Goal: Use online tool/utility: Utilize a website feature to perform a specific function

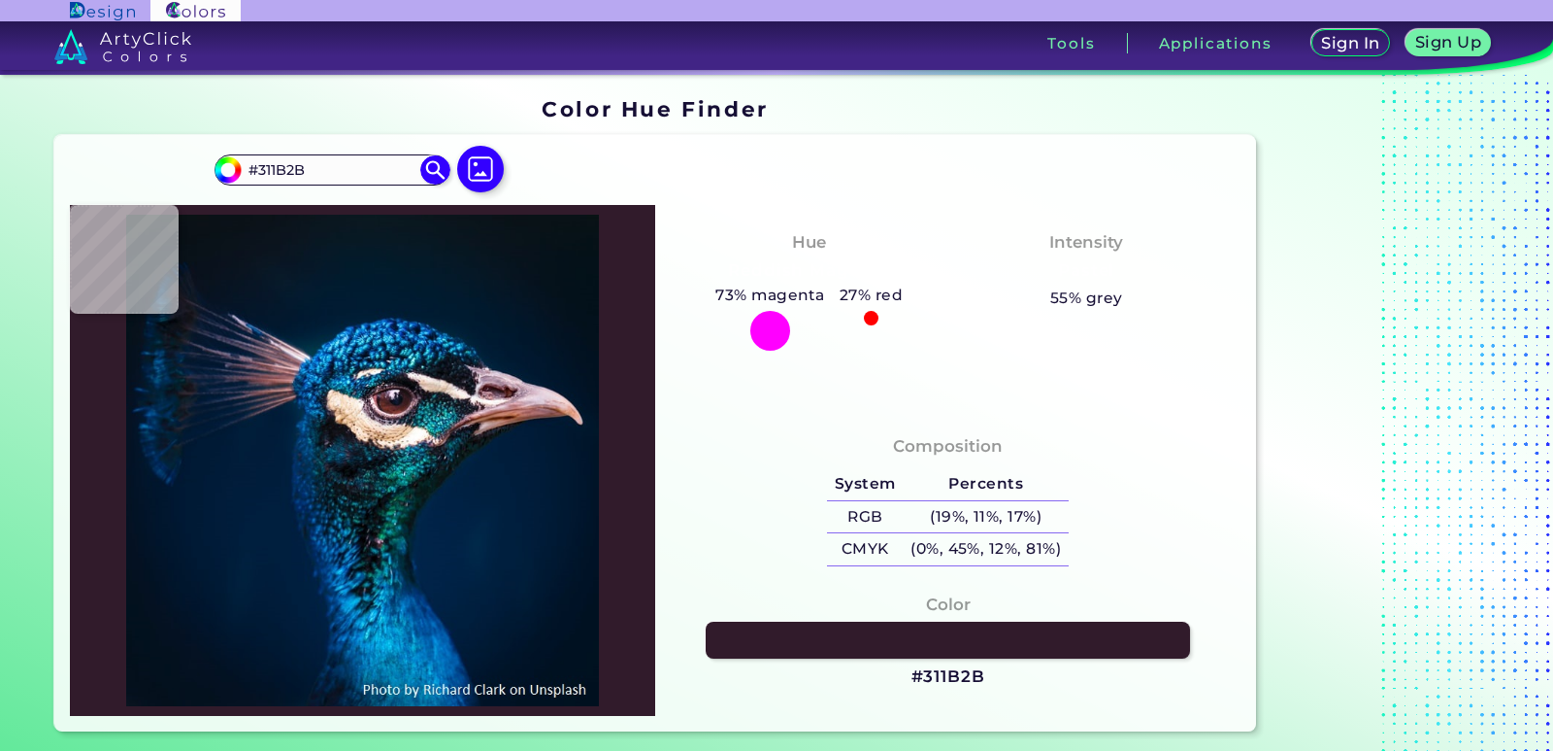
click at [404, 611] on img at bounding box center [363, 460] width 566 height 491
type input "#0685c2"
type input "#0685C2"
type input "#00649f"
type input "#00649F"
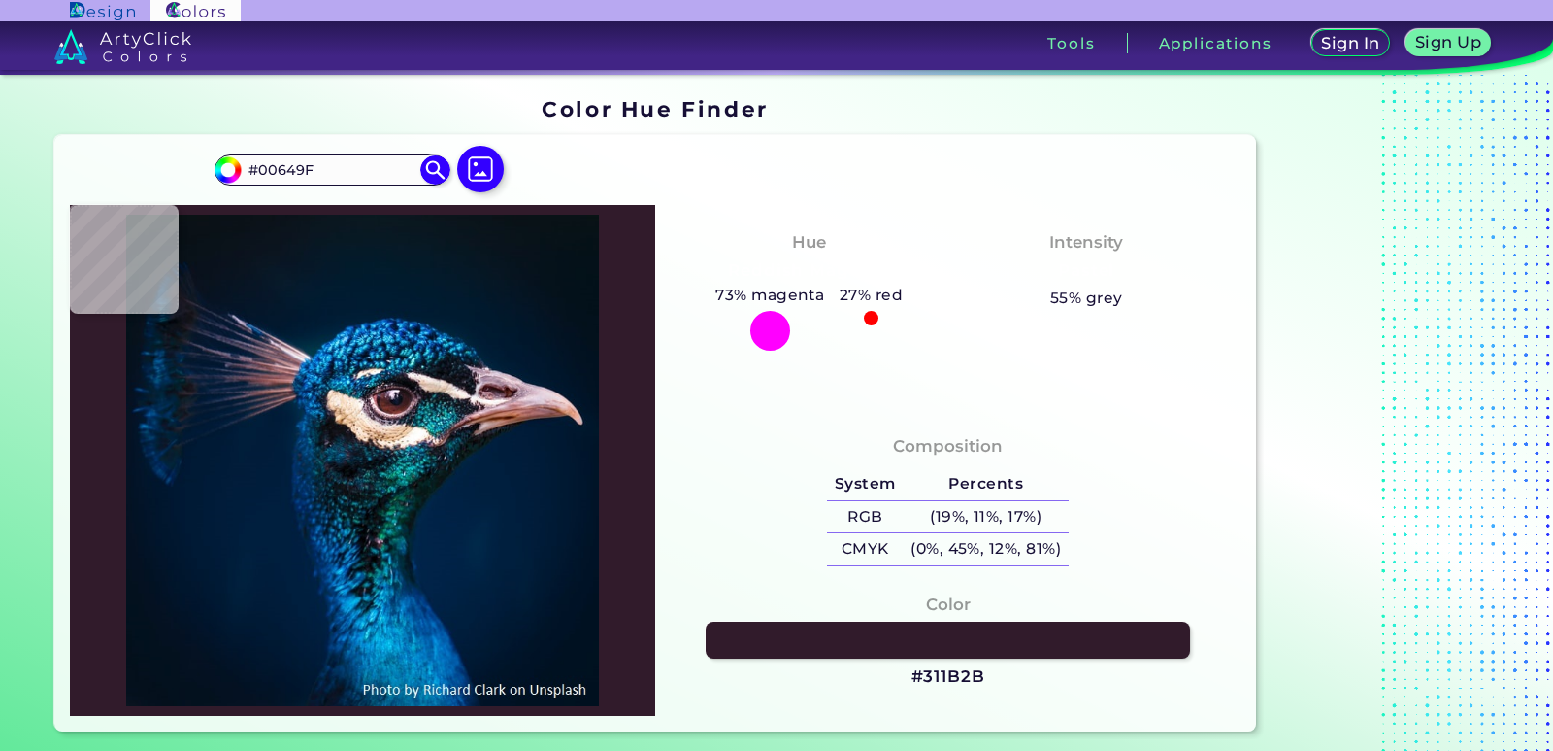
type input "#007db5"
type input "#007DB5"
type input "#0069a6"
type input "#0069A6"
type input "#0072b7"
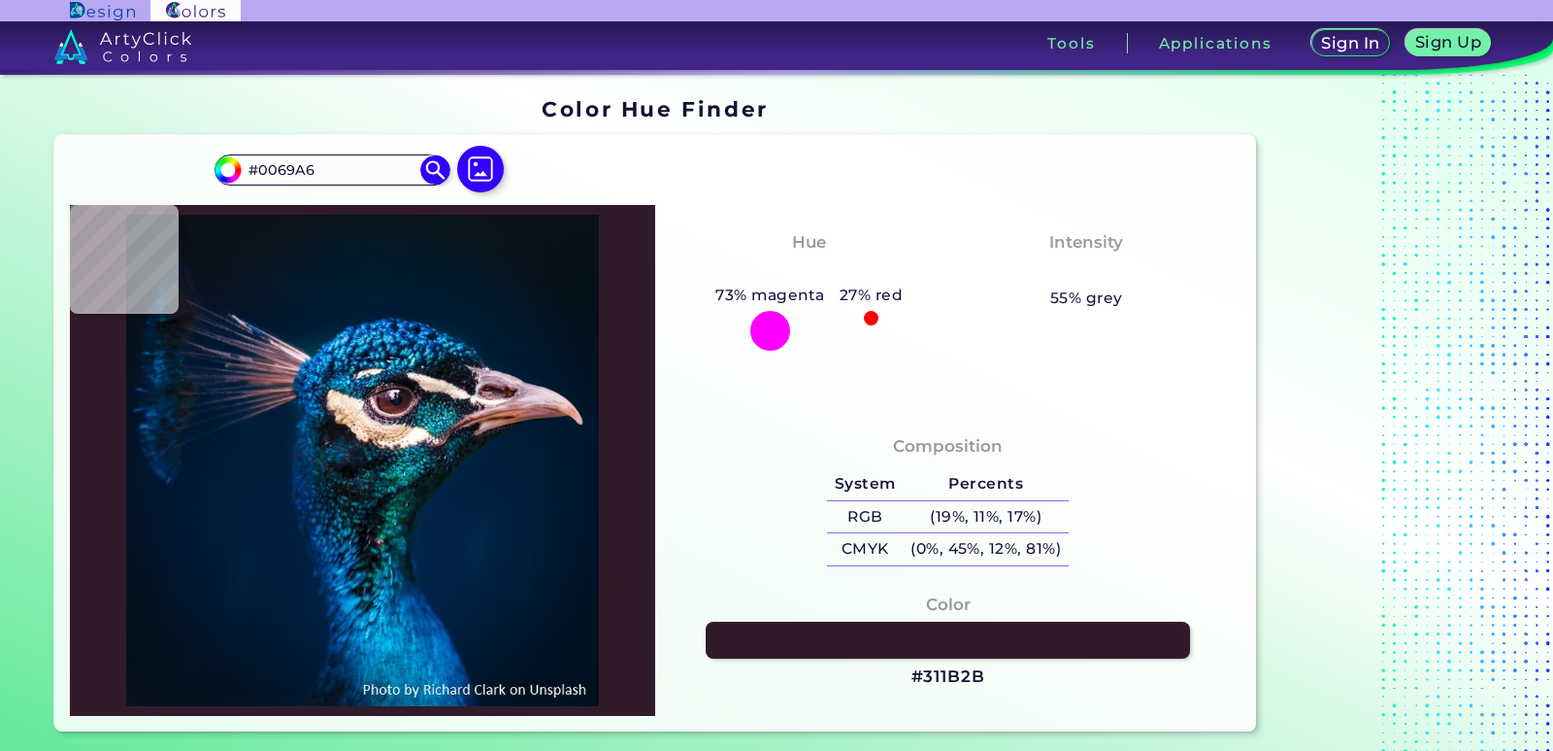
type input "#0072B7"
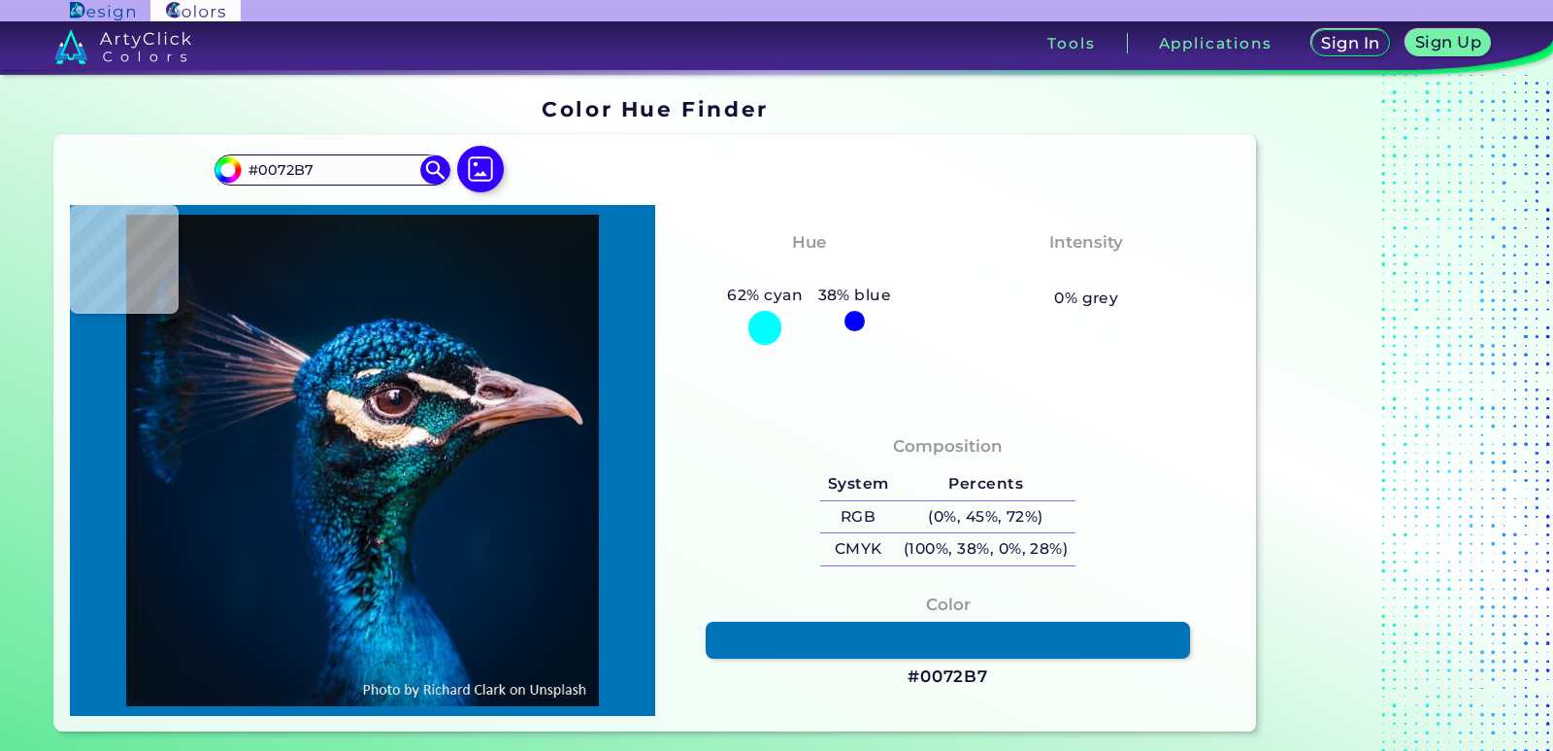
type input "#0188bf"
type input "#0188BF"
type input "#0aa0d5"
type input "#0AA0D5"
type input "#19aae5"
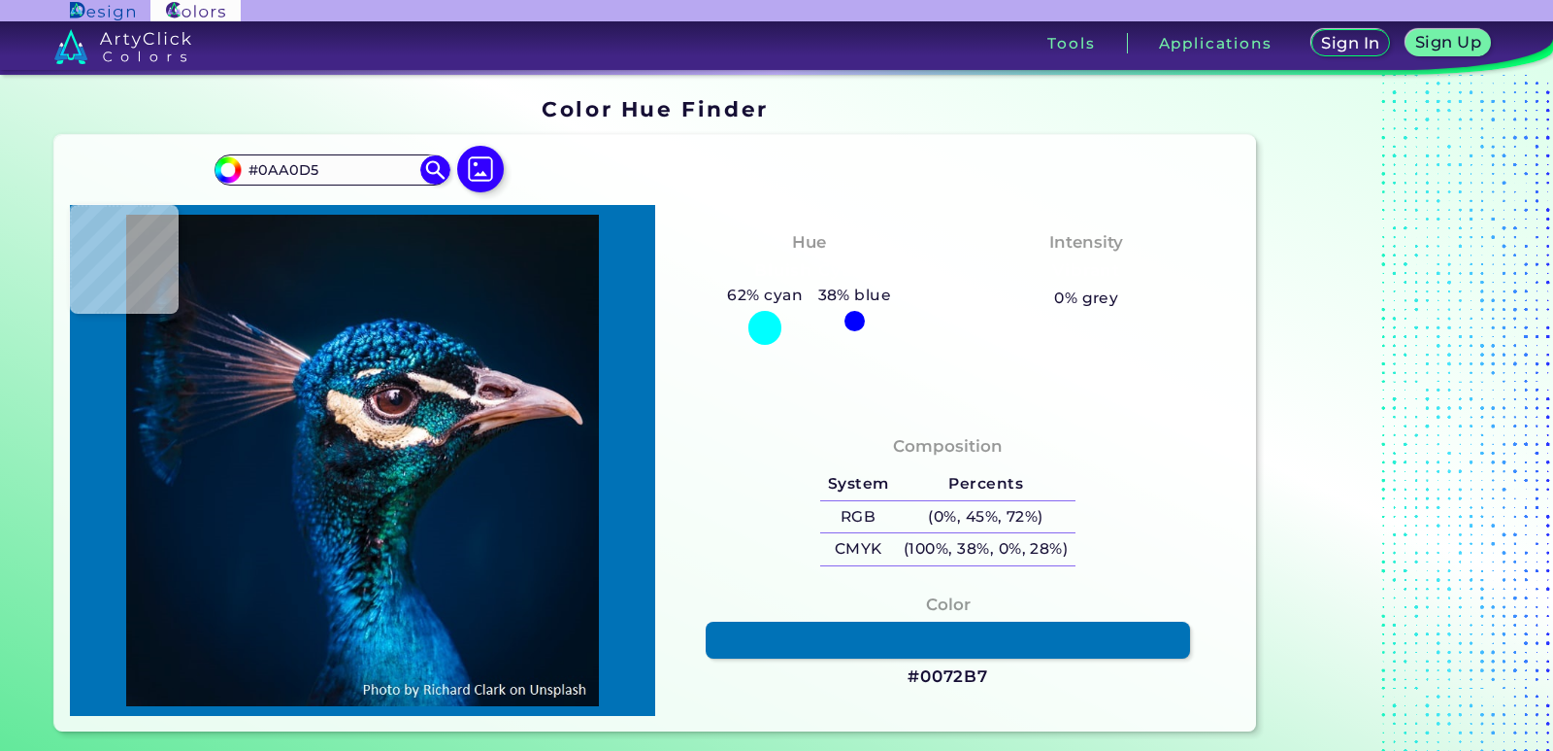
type input "#19AAE5"
type input "#006dad"
type input "#006DAD"
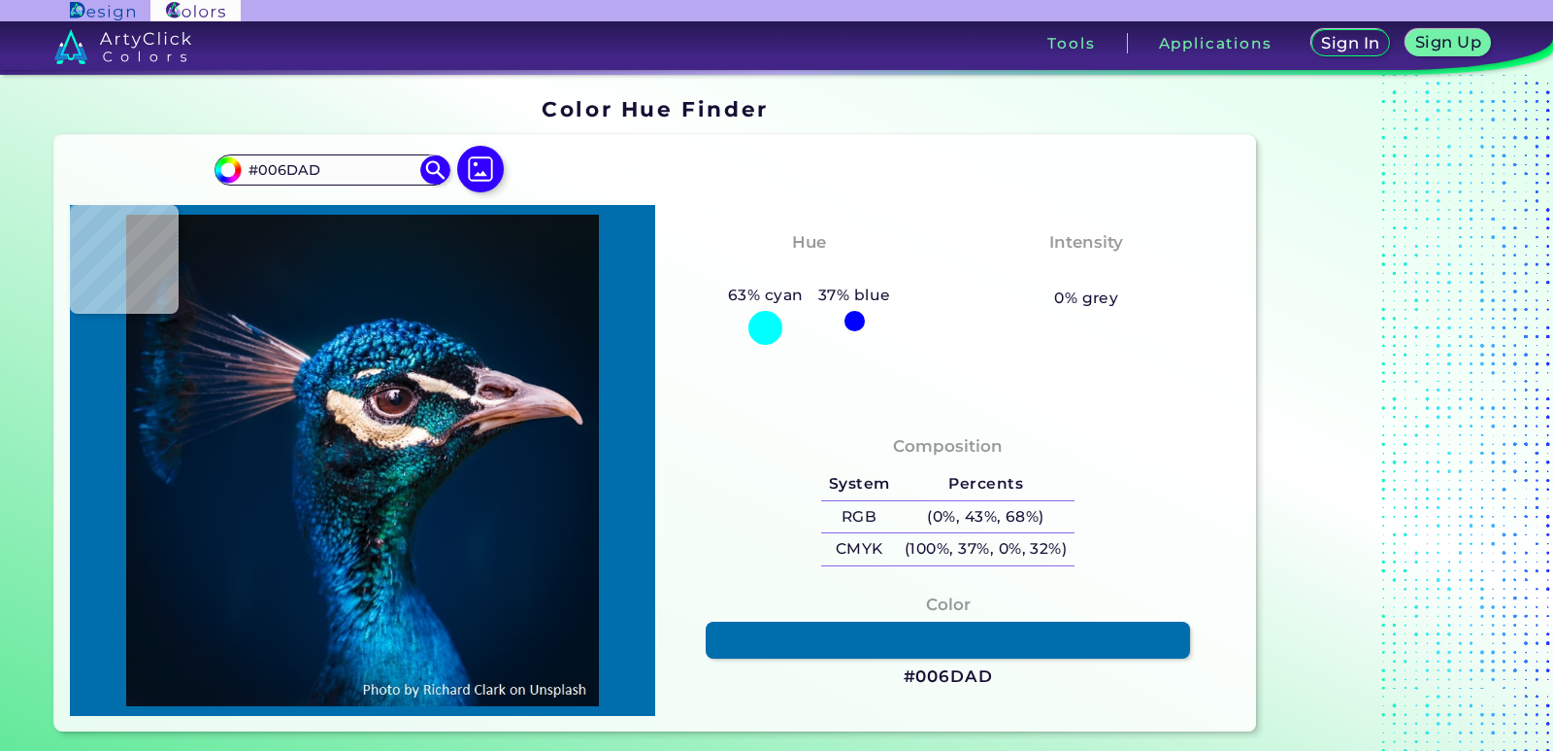
type input "#0071ab"
type input "#0071AB"
type input "#0066a0"
type input "#0066A0"
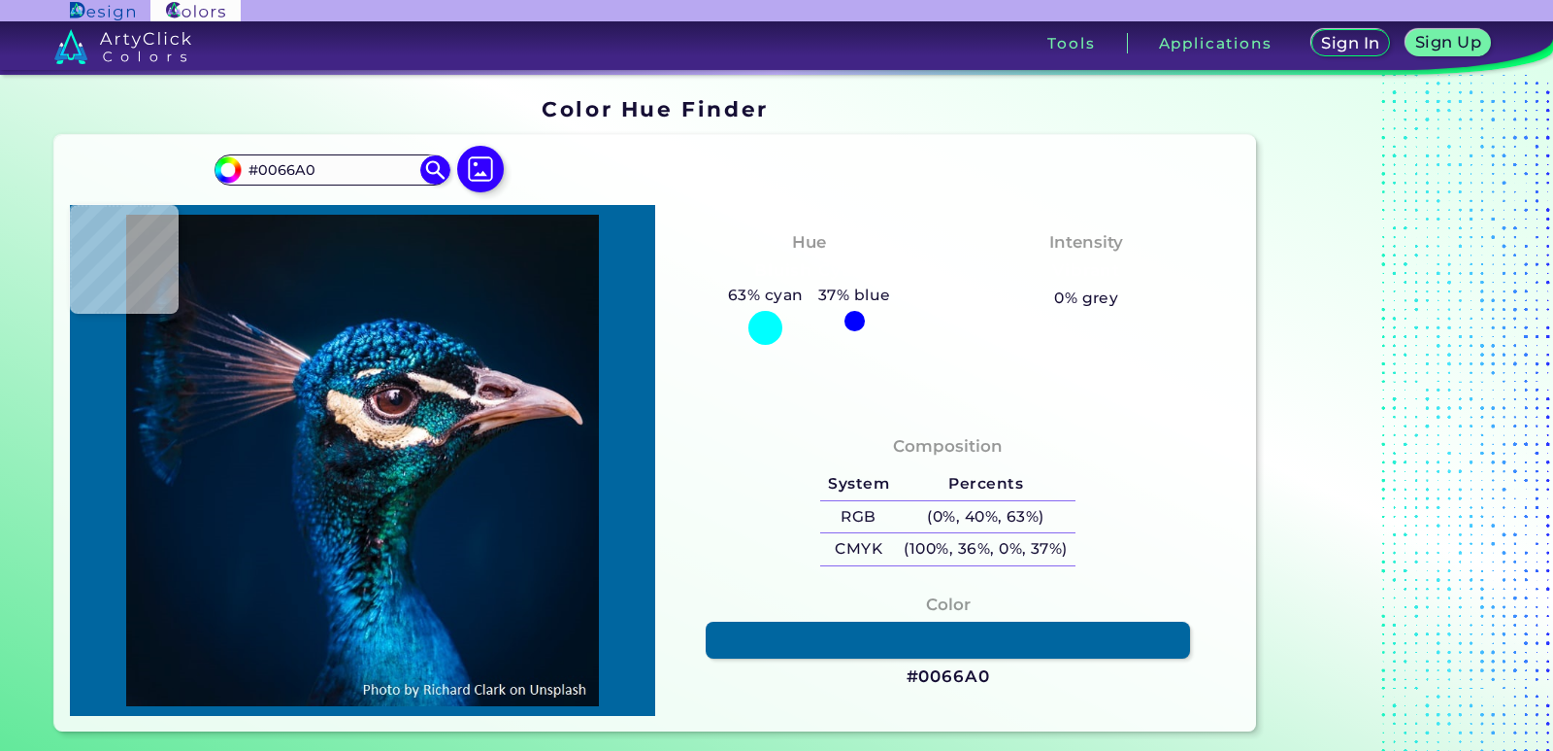
type input "#0472ae"
type input "#0472AE"
type input "#0067a4"
type input "#0067A4"
click at [411, 630] on img at bounding box center [363, 460] width 566 height 491
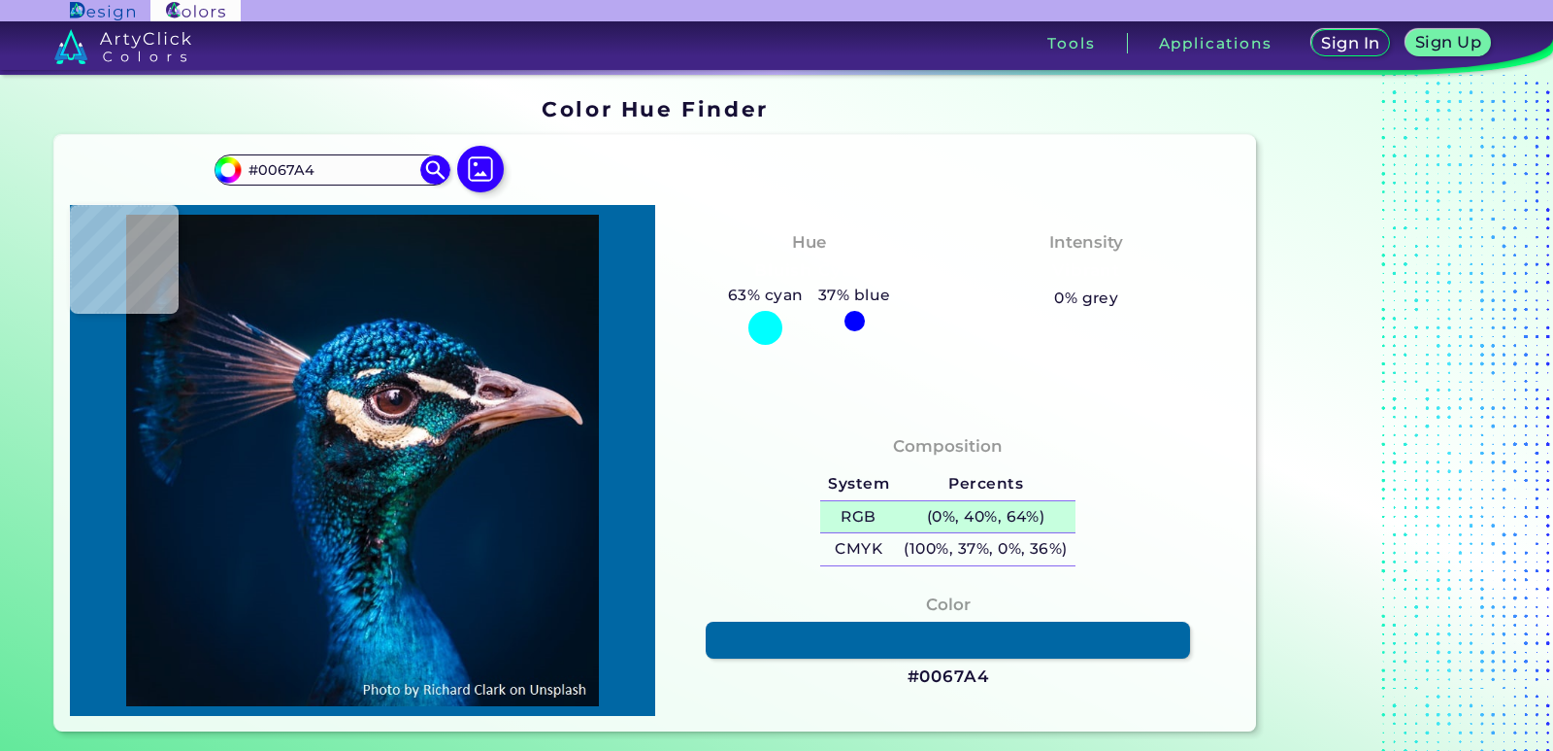
click at [954, 519] on h5 "(0%, 40%, 64%)" at bounding box center [986, 517] width 179 height 32
click at [954, 519] on h5 "(0%, 40%, 64%) copied" at bounding box center [986, 517] width 179 height 32
click at [954, 519] on h5 "(0%, 40%, 64%) copied copied" at bounding box center [986, 517] width 179 height 32
copy h5 ","
click at [1101, 517] on p "copied" at bounding box center [1113, 516] width 54 height 23
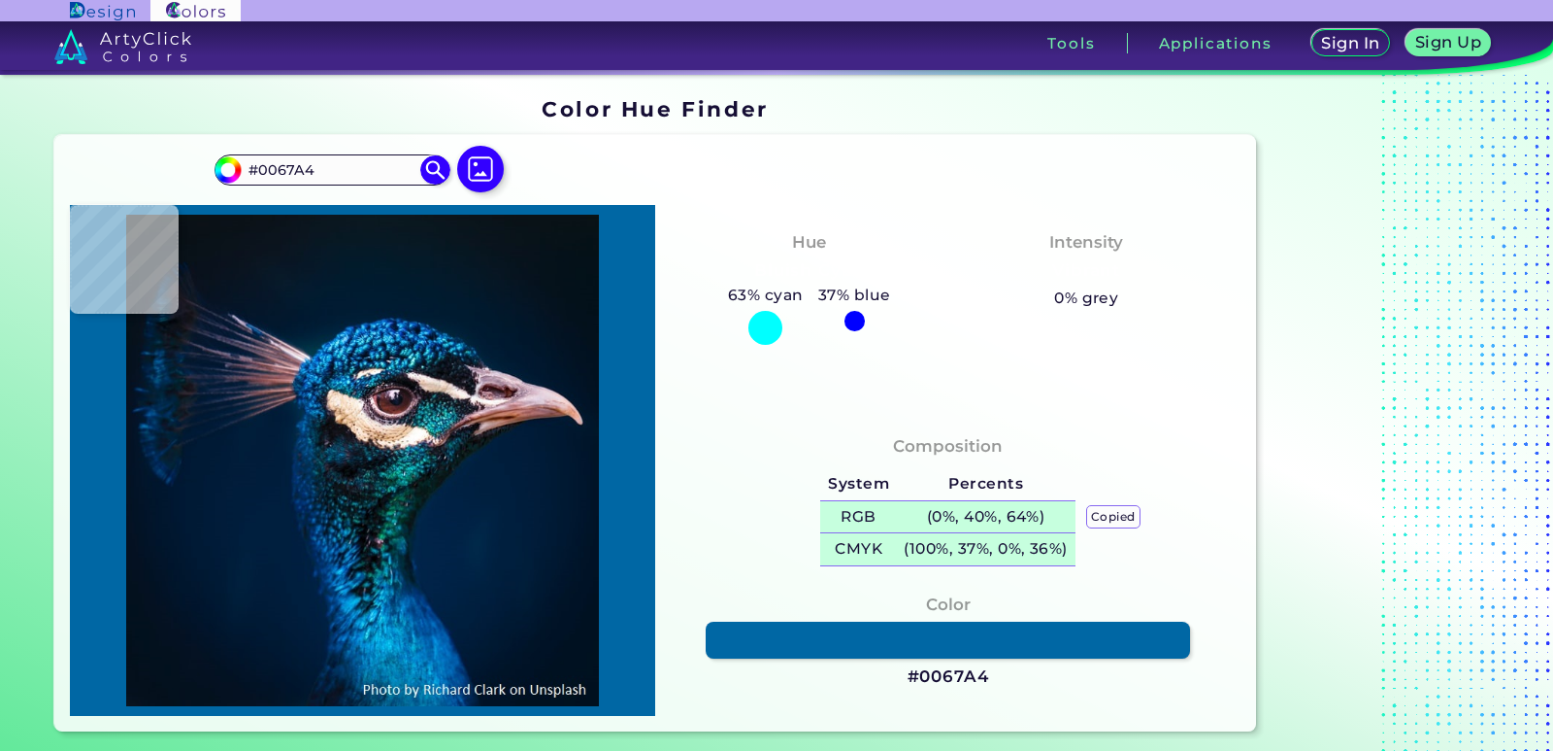
click at [1031, 544] on h5 "(100%, 37%, 0%, 36%)" at bounding box center [986, 549] width 179 height 32
click at [546, 400] on img at bounding box center [363, 460] width 566 height 491
type input "#b18f9d"
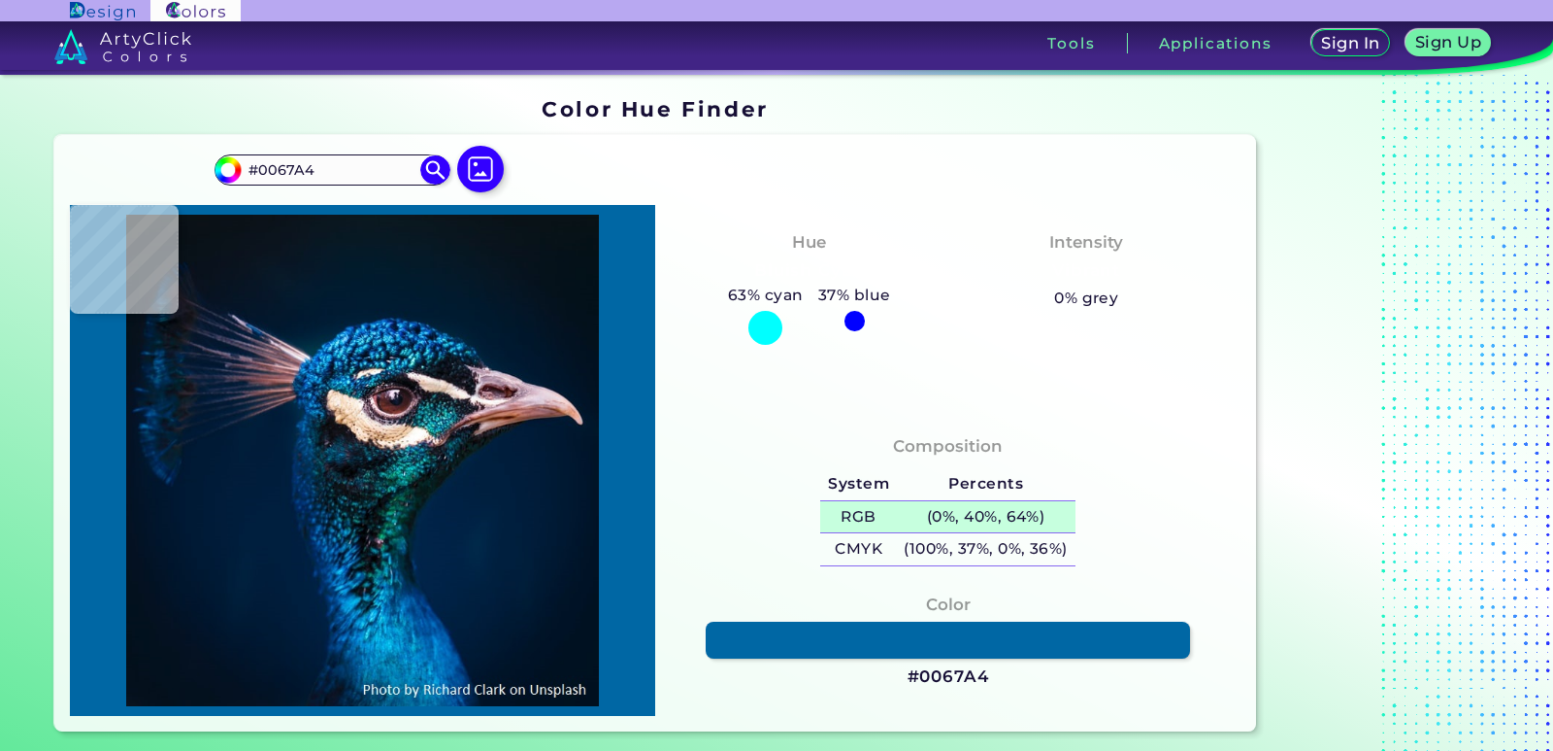
type input "#B18F9D"
type input "#25383f"
type input "#25383F"
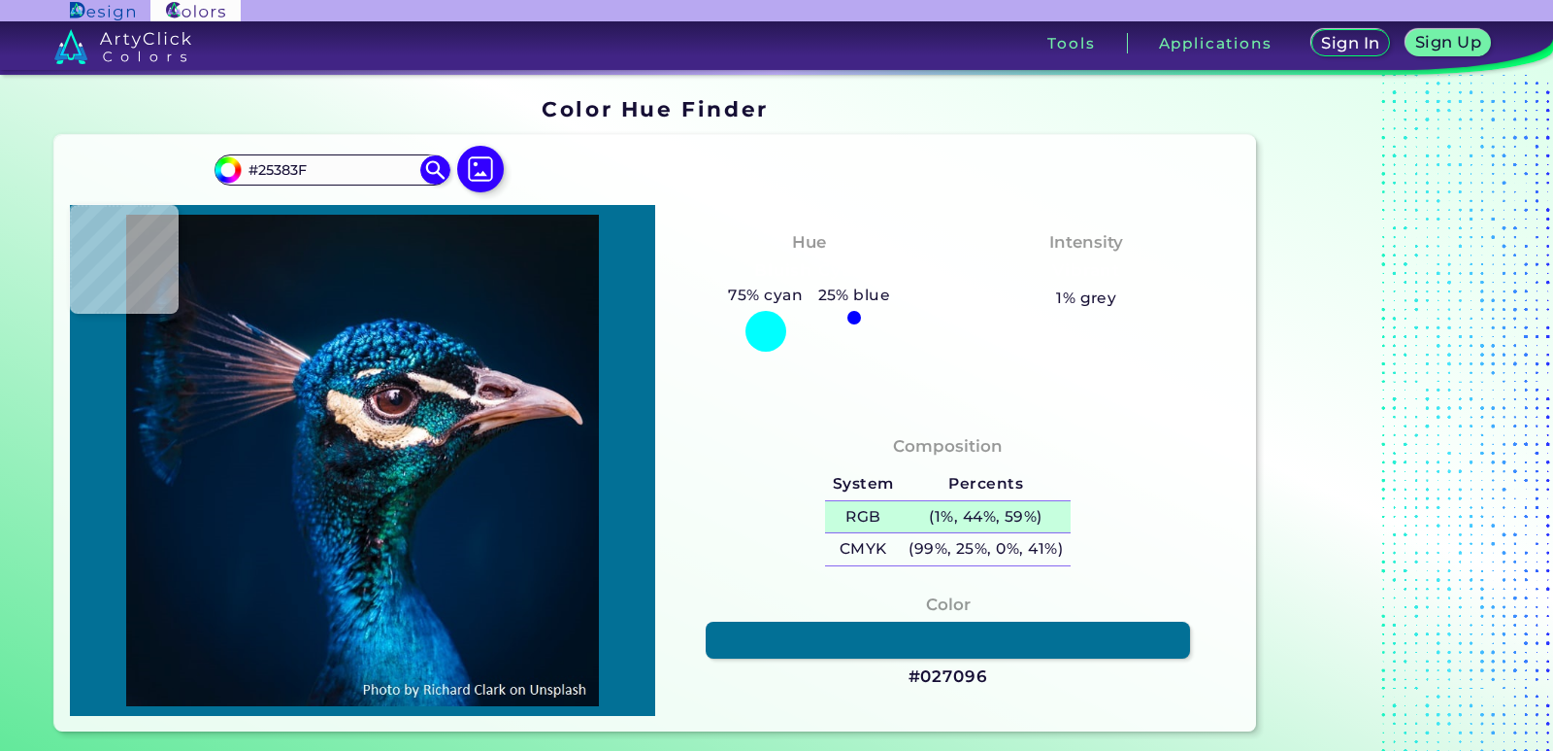
type input "#027096"
type input "#02162e"
type input "#02162E"
type input "#0b1b26"
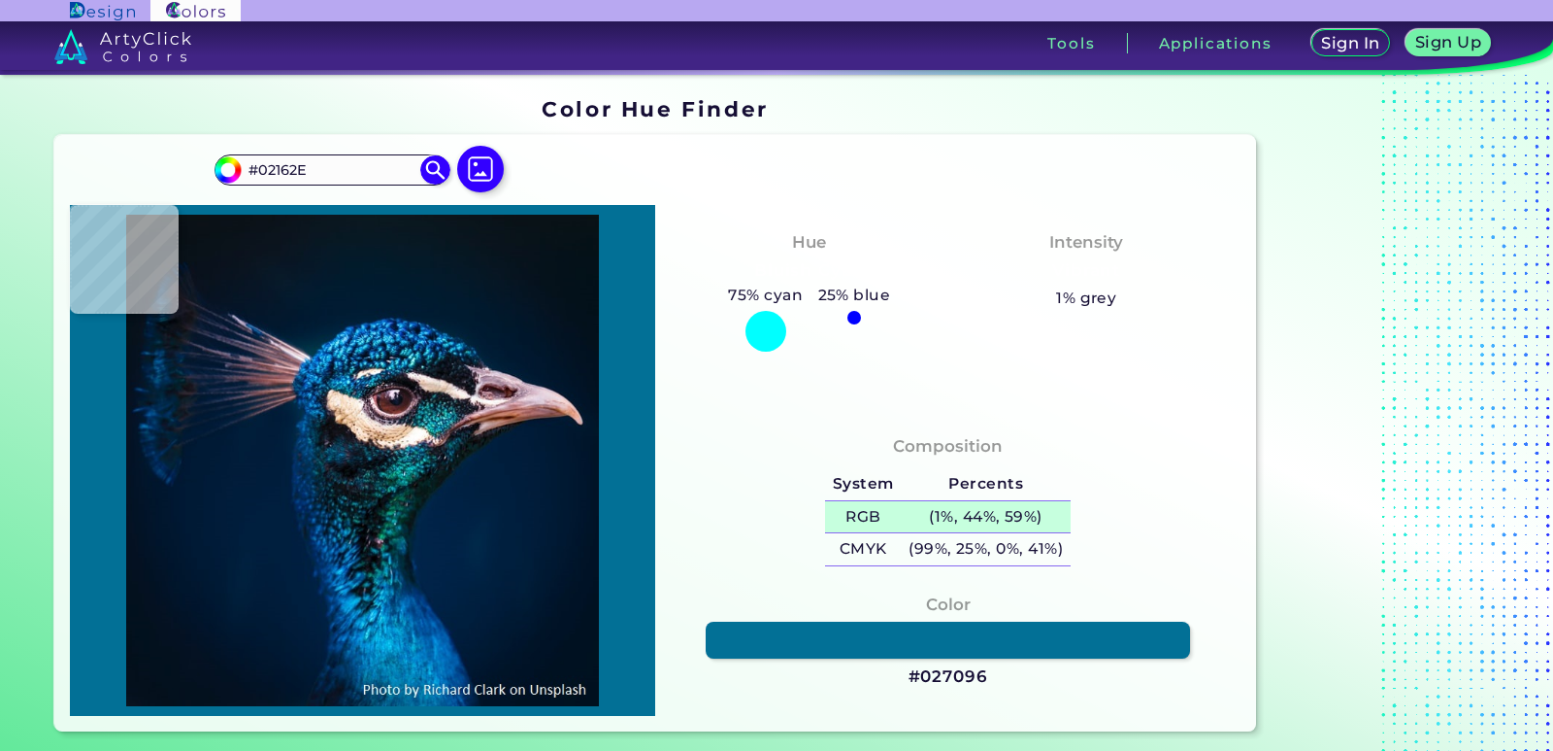
type input "#0B1B26"
type input "#041b28"
type input "#041B28"
type input "#070e16"
type input "#070E16"
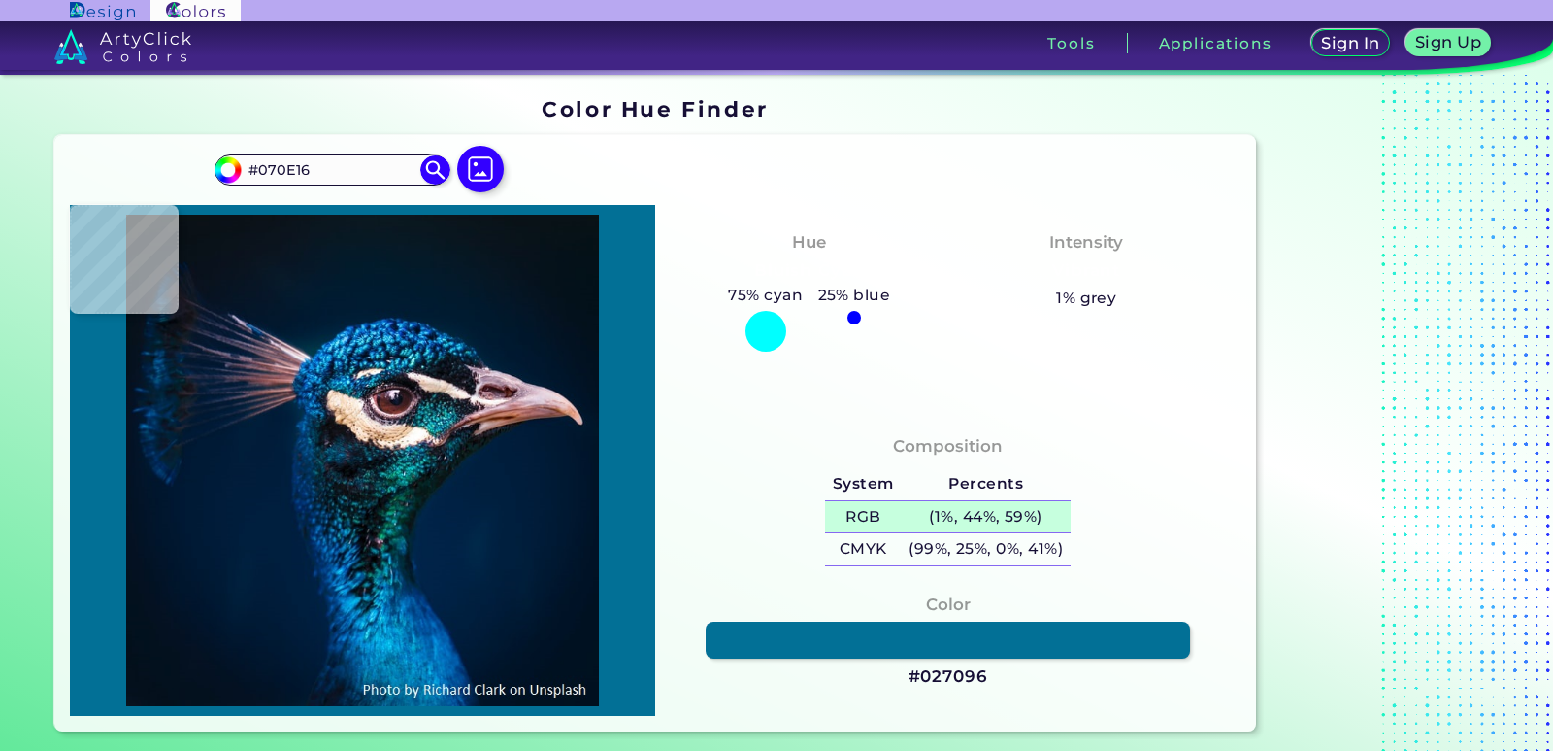
type input "#072137"
type input "#071321"
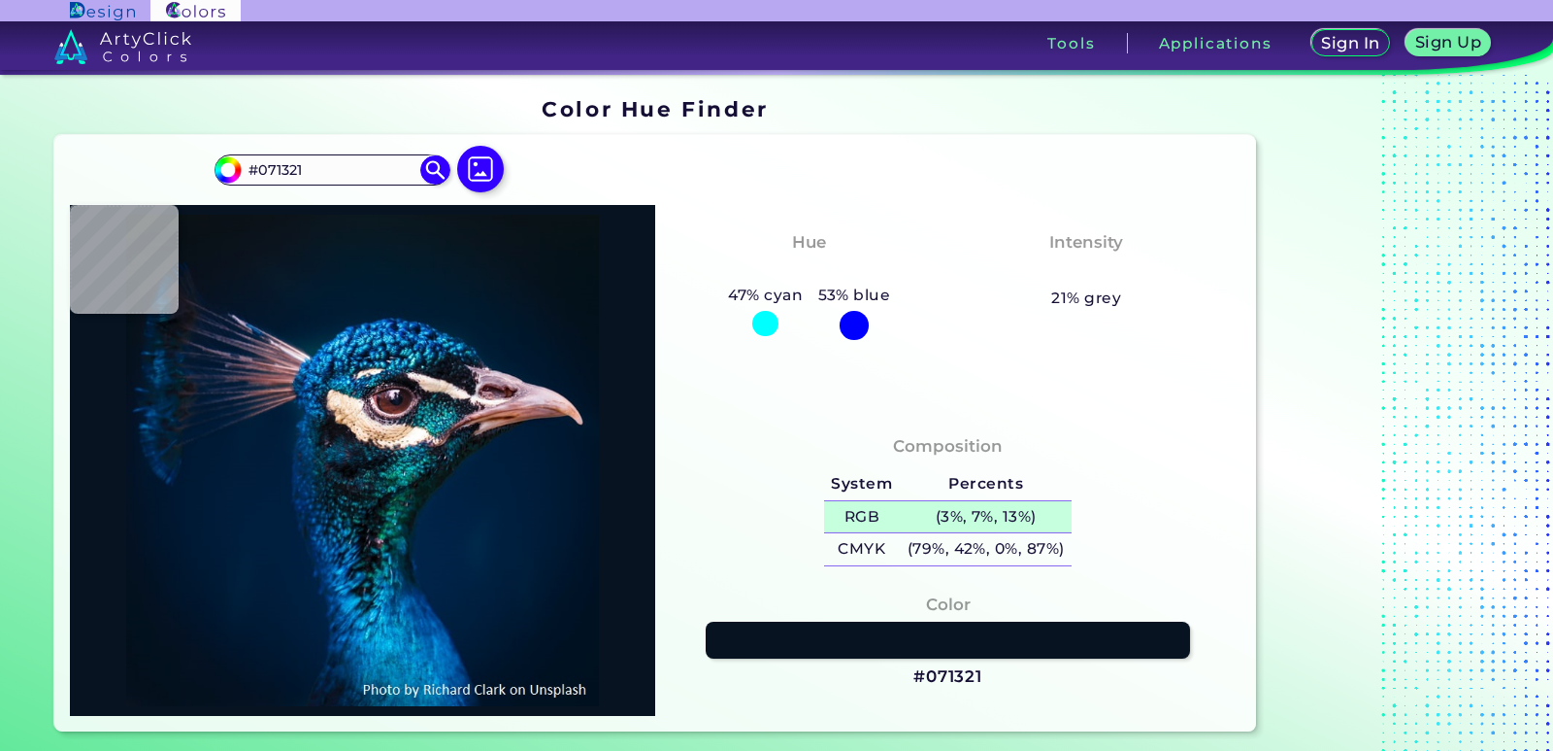
type input "#071522"
type input "#071424"
type input "#061525"
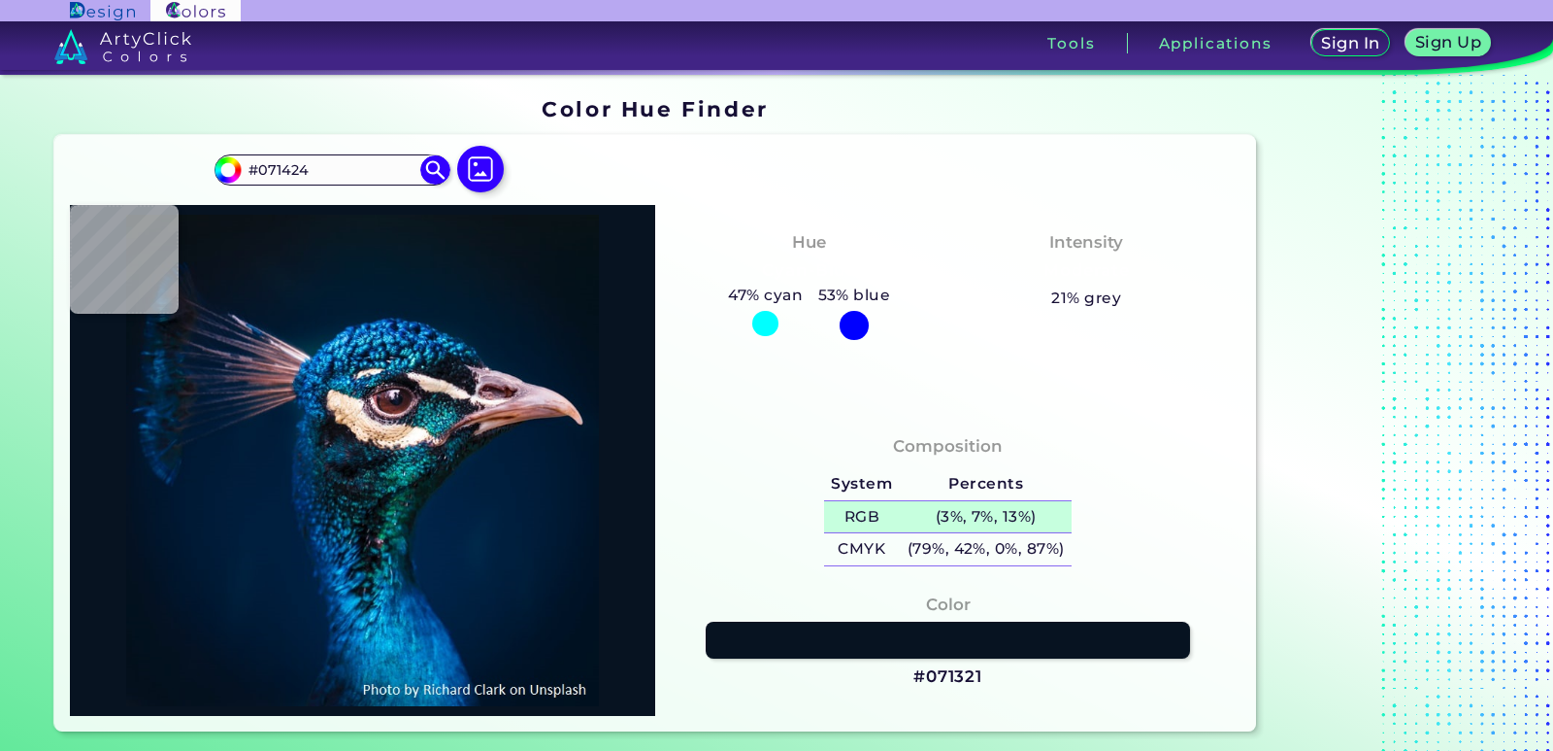
type input "#061525"
type input "#061728"
type input "#021b2f"
type input "#021B2F"
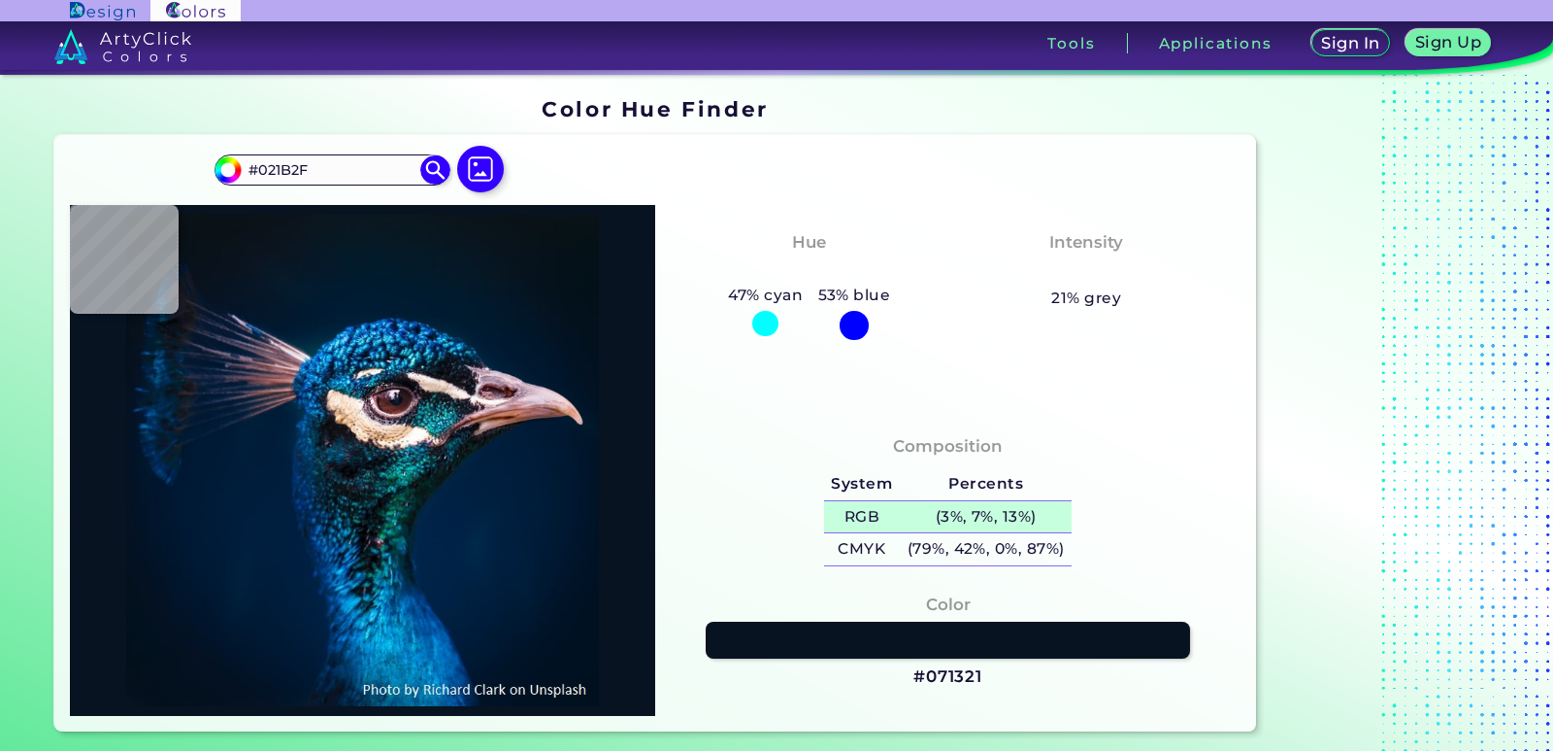
type input "#001a30"
type input "#001A30"
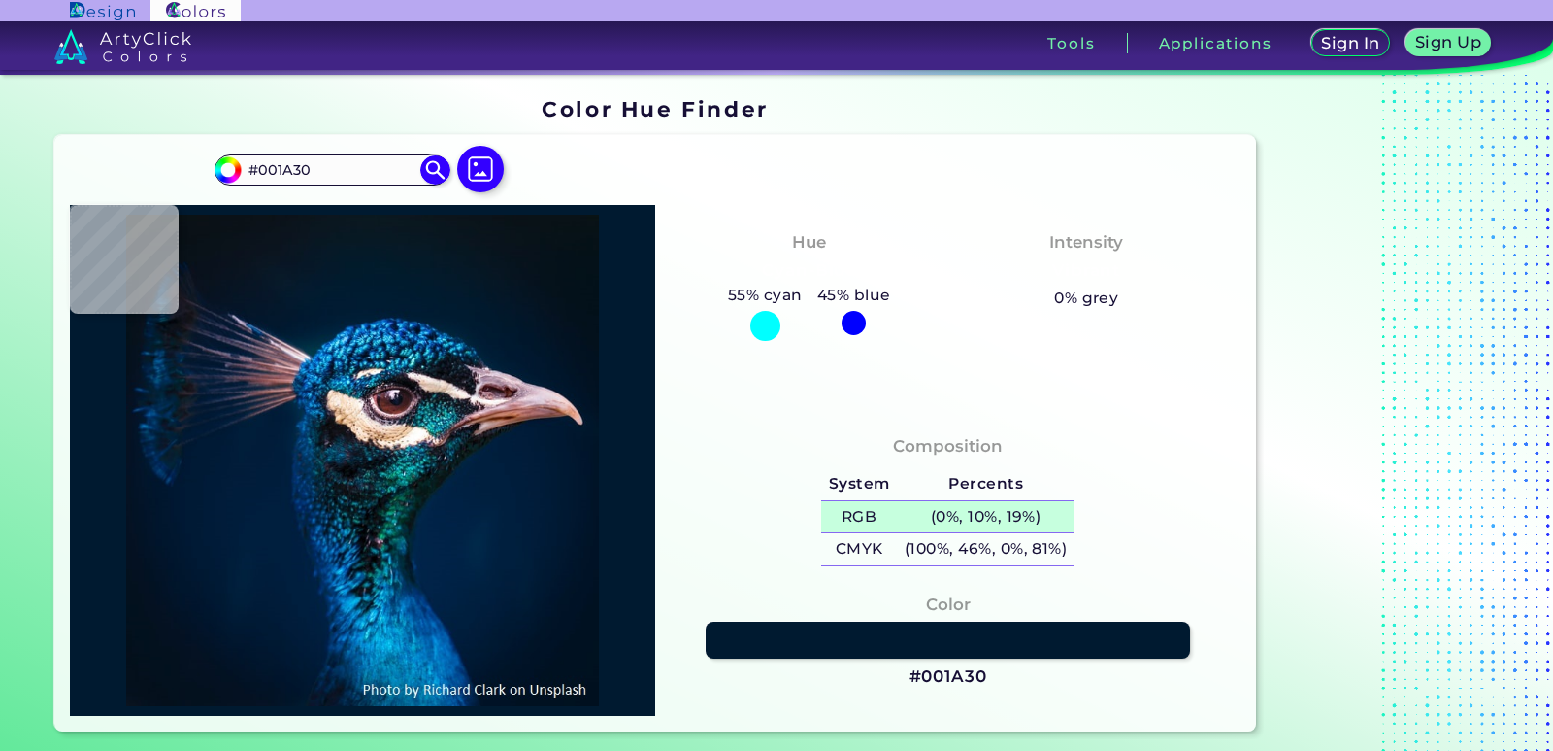
type input "#001c32"
type input "#001C32"
type input "#011b32"
type input "#011B32"
type input "#03192e"
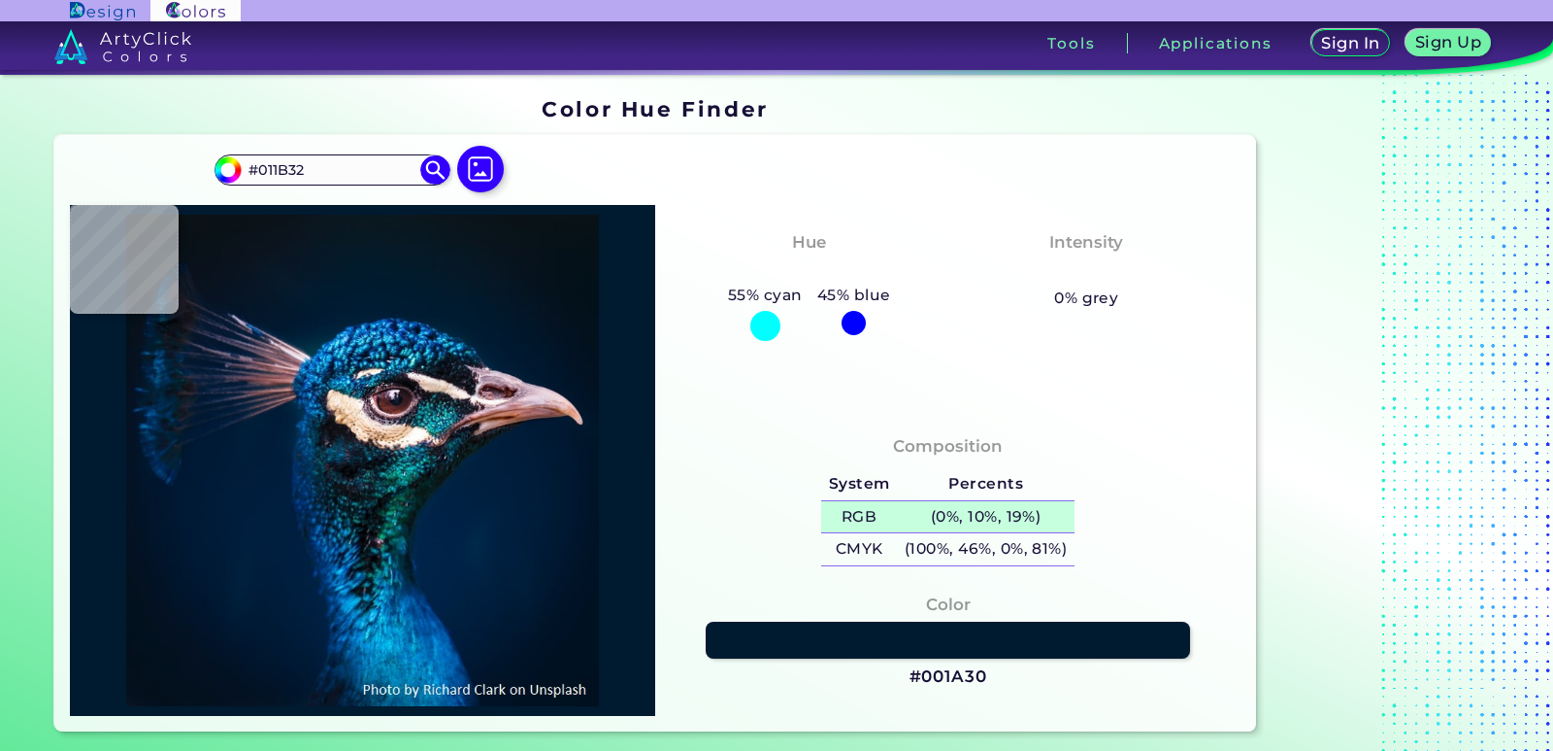
type input "#03192E"
type input "#04162a"
type input "#04162A"
type input "#051628"
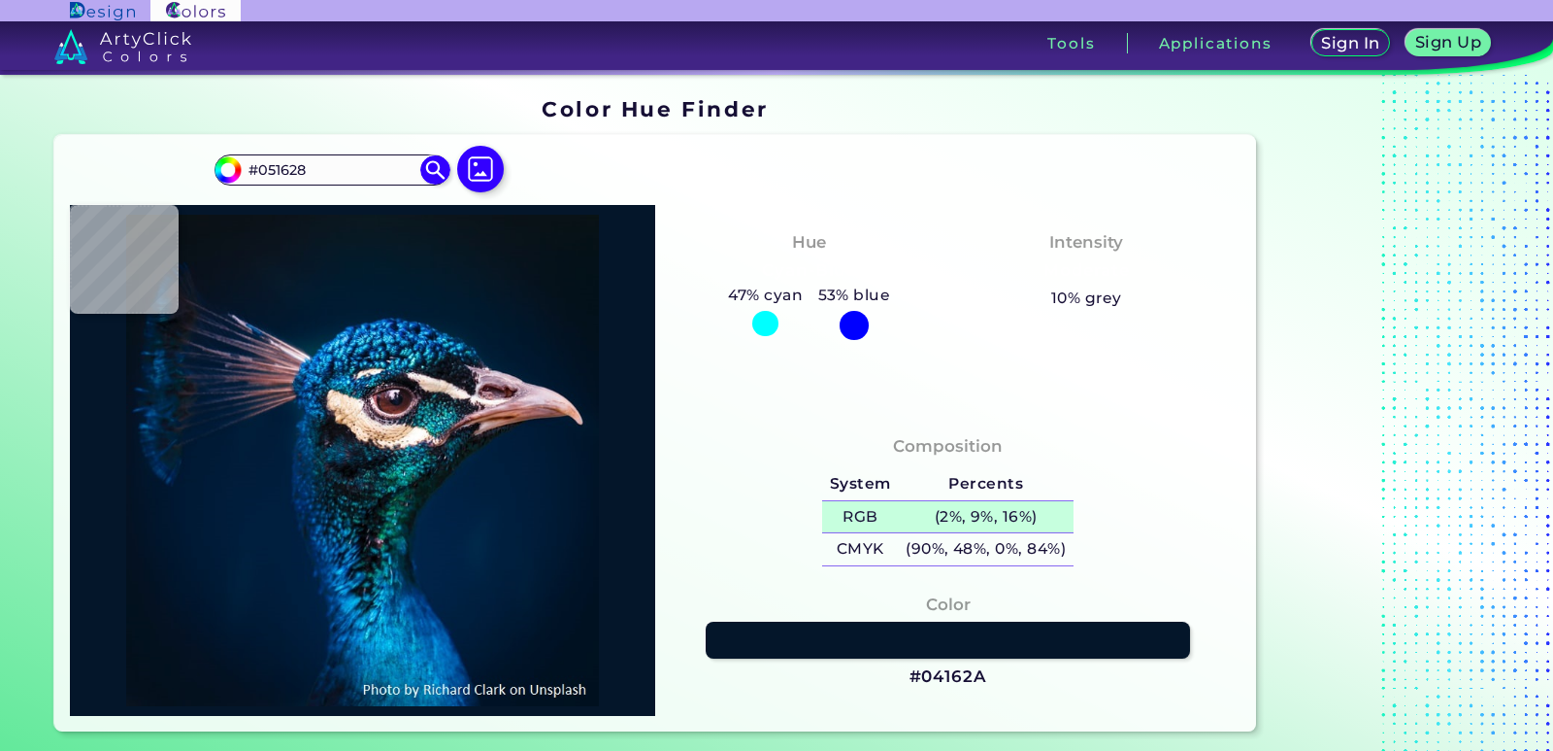
type input "#051427"
type input "#081528"
type input "#081527"
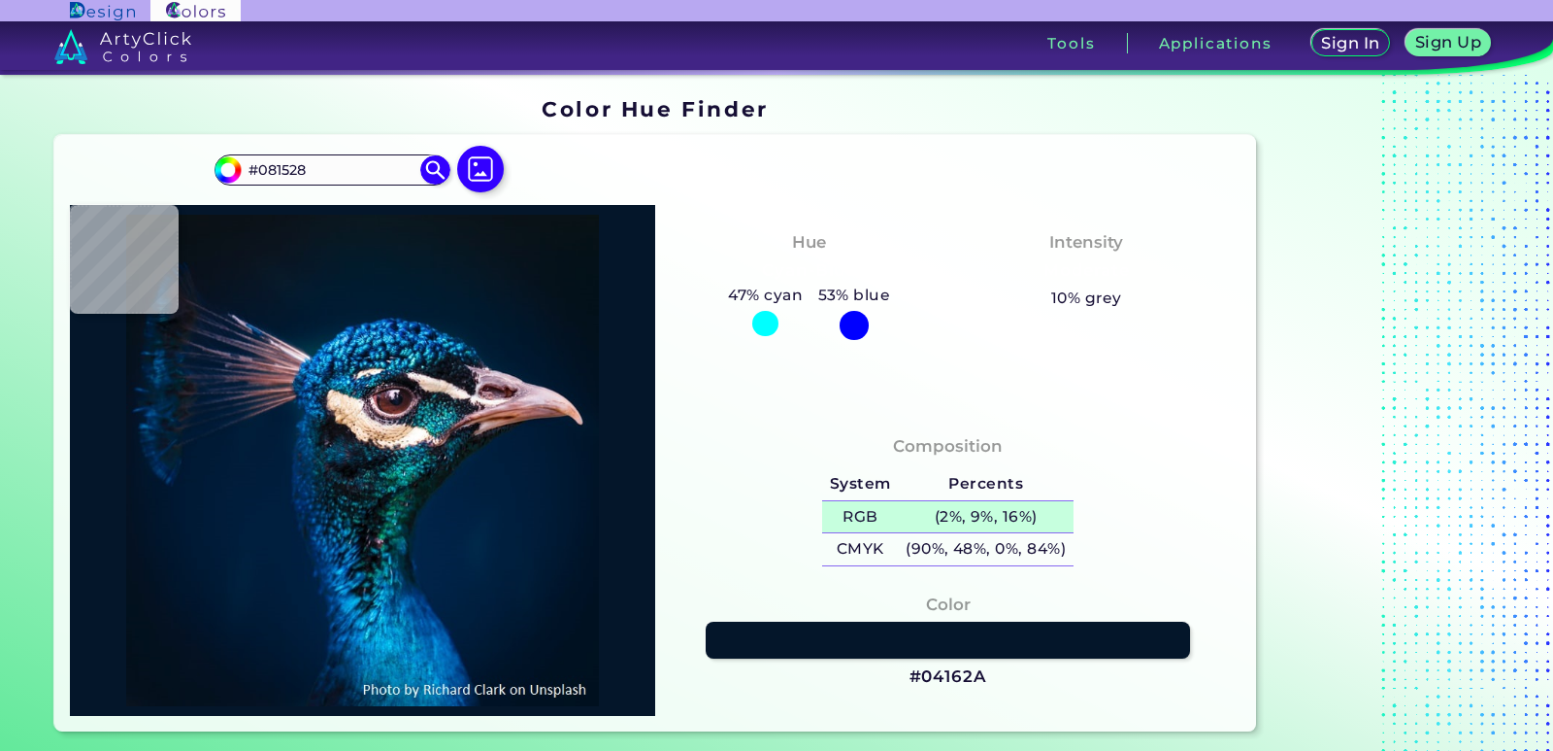
type input "#081527"
type input "#0e1629"
type input "#0E1629"
type input "#282d40"
type input "#282D40"
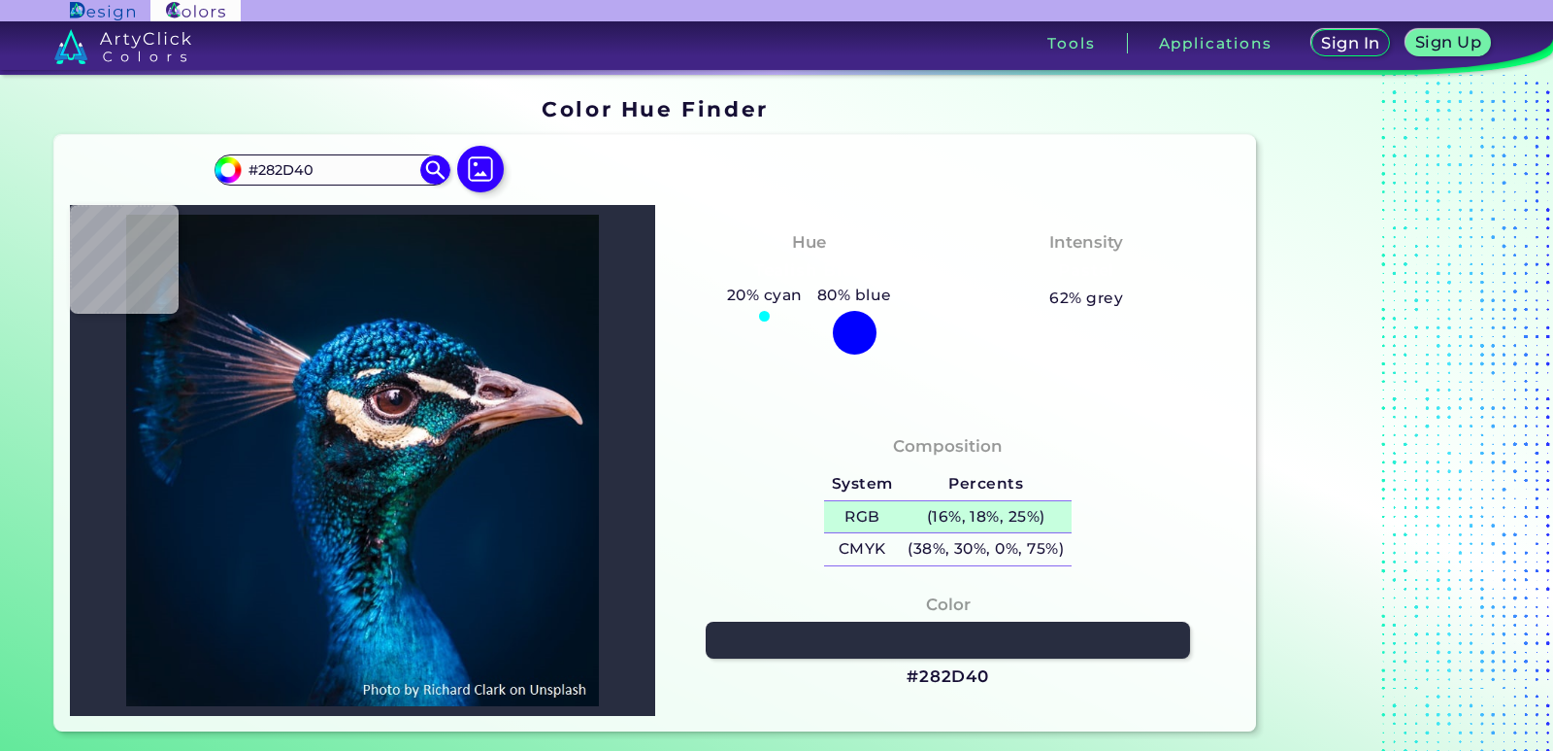
type input "#23283b"
type input "#23283B"
type input "#0e1829"
type input "#0E1829"
type input "#08182a"
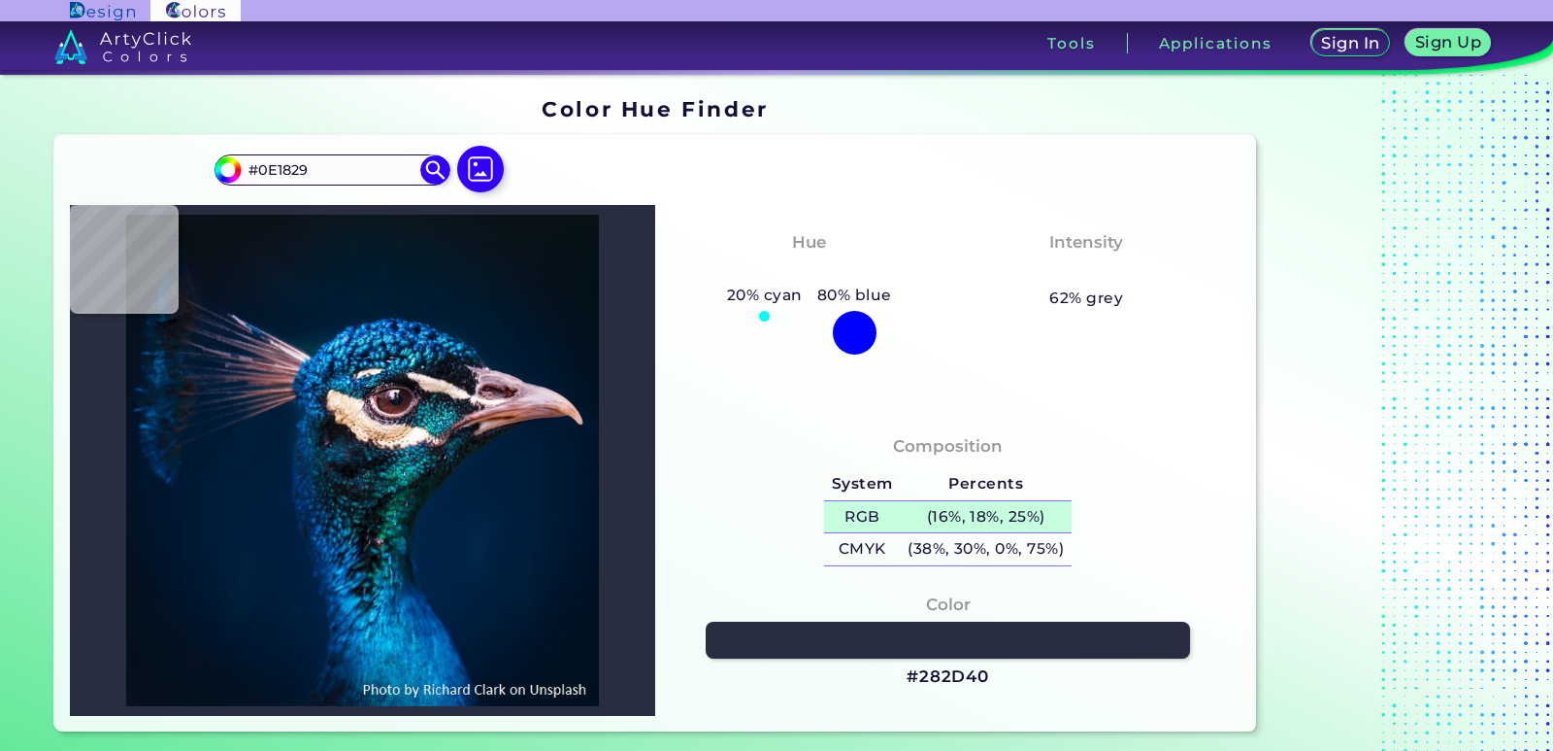
type input "#08182A"
type input "#0a1626"
type input "#0A1626"
type input "#0b1424"
type input "#0B1424"
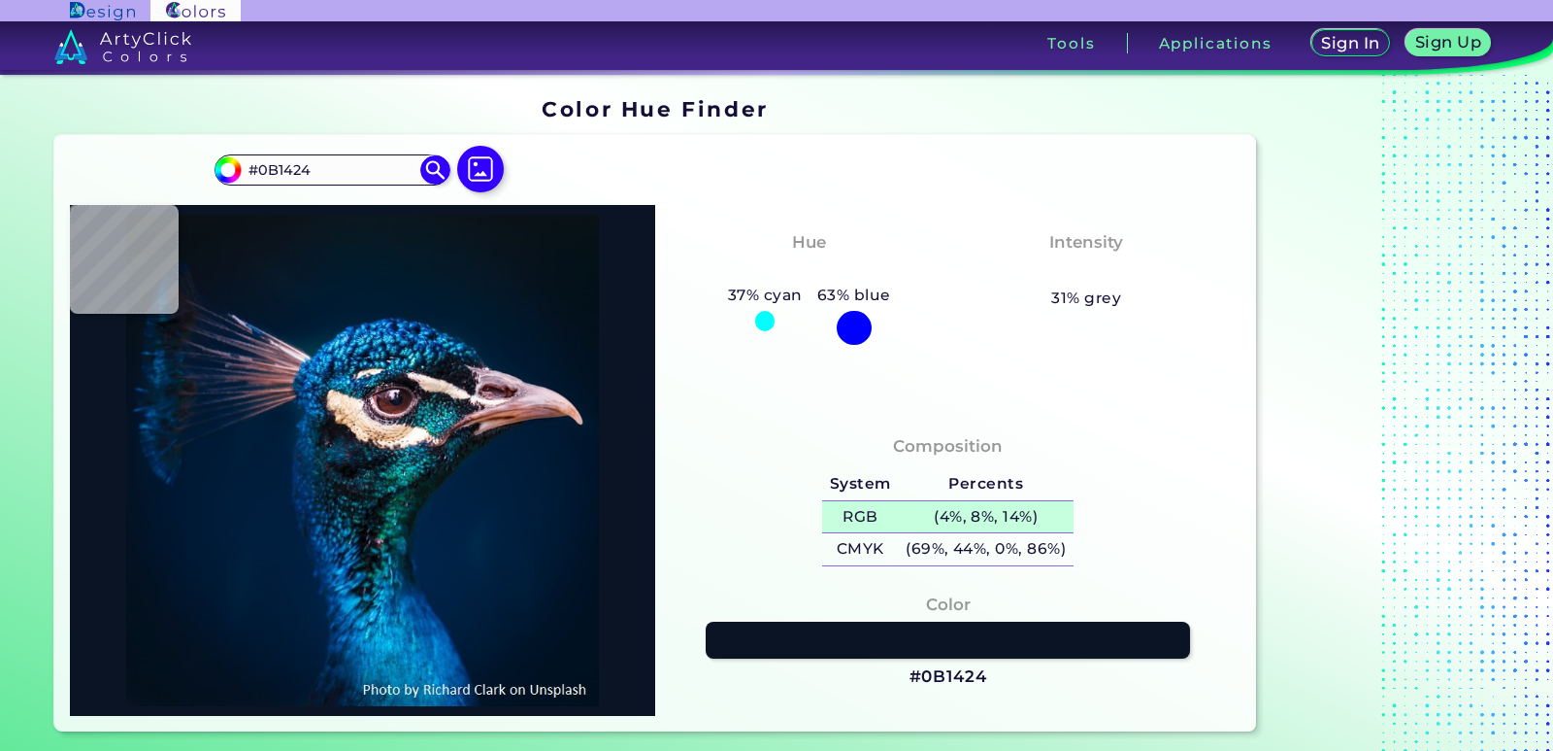
type input "#0a111e"
type input "#0A111E"
type input "#09111c"
type input "#09111C"
type input "#08121c"
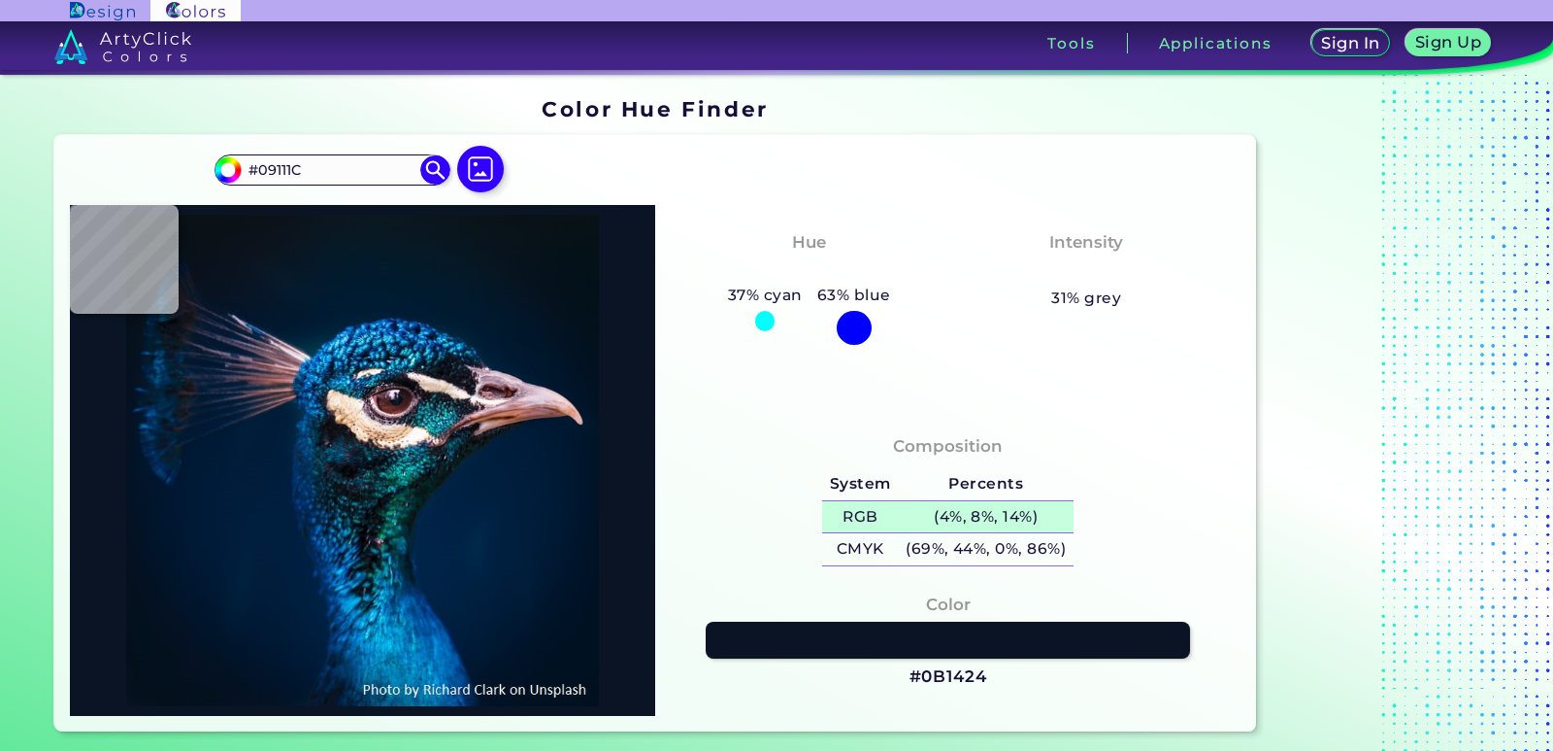
type input "#08121C"
type input "#0a121f"
type input "#0A121F"
type input "#09131f"
type input "#09131F"
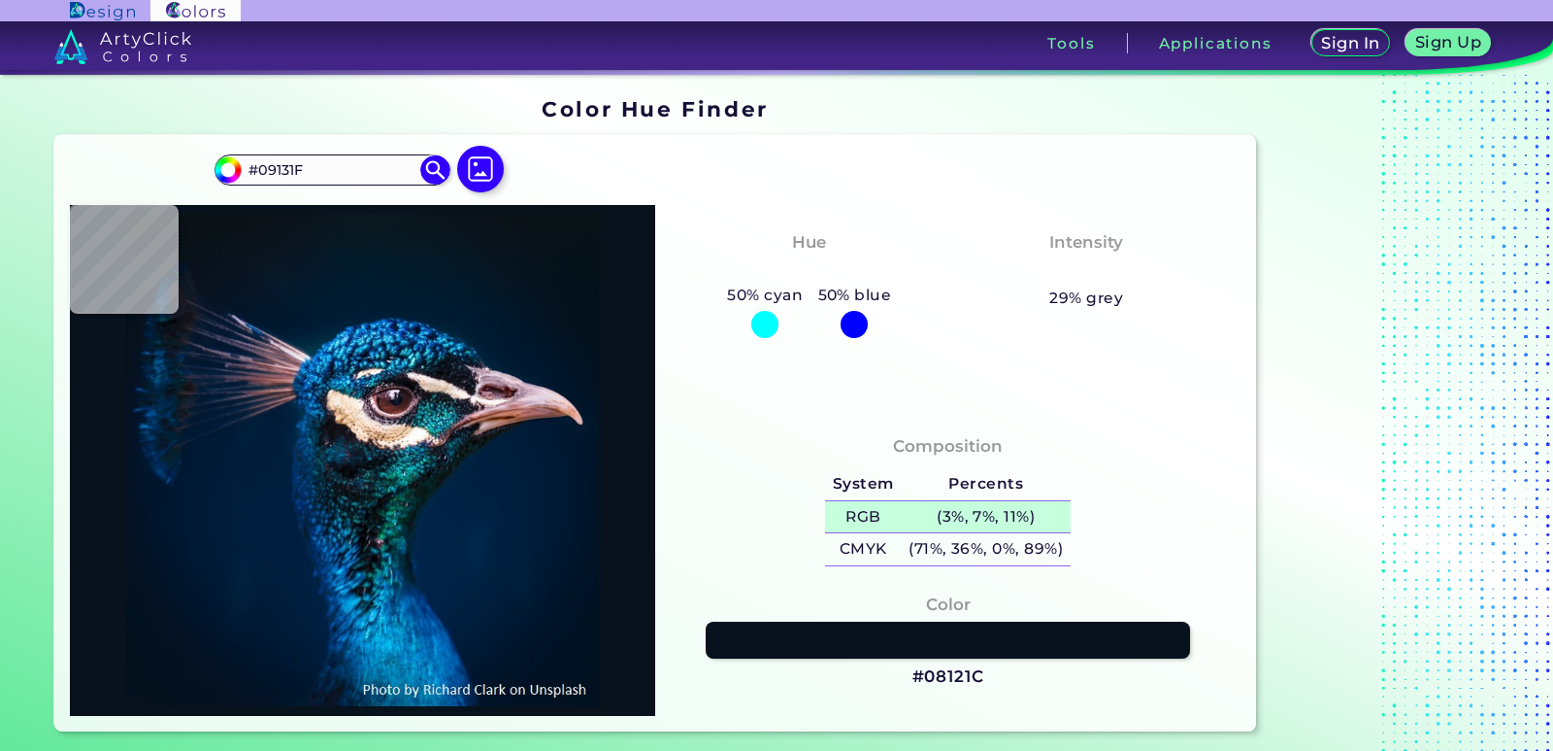
type input "#07131f"
type input "#07131F"
type input "#081420"
type input "#091724"
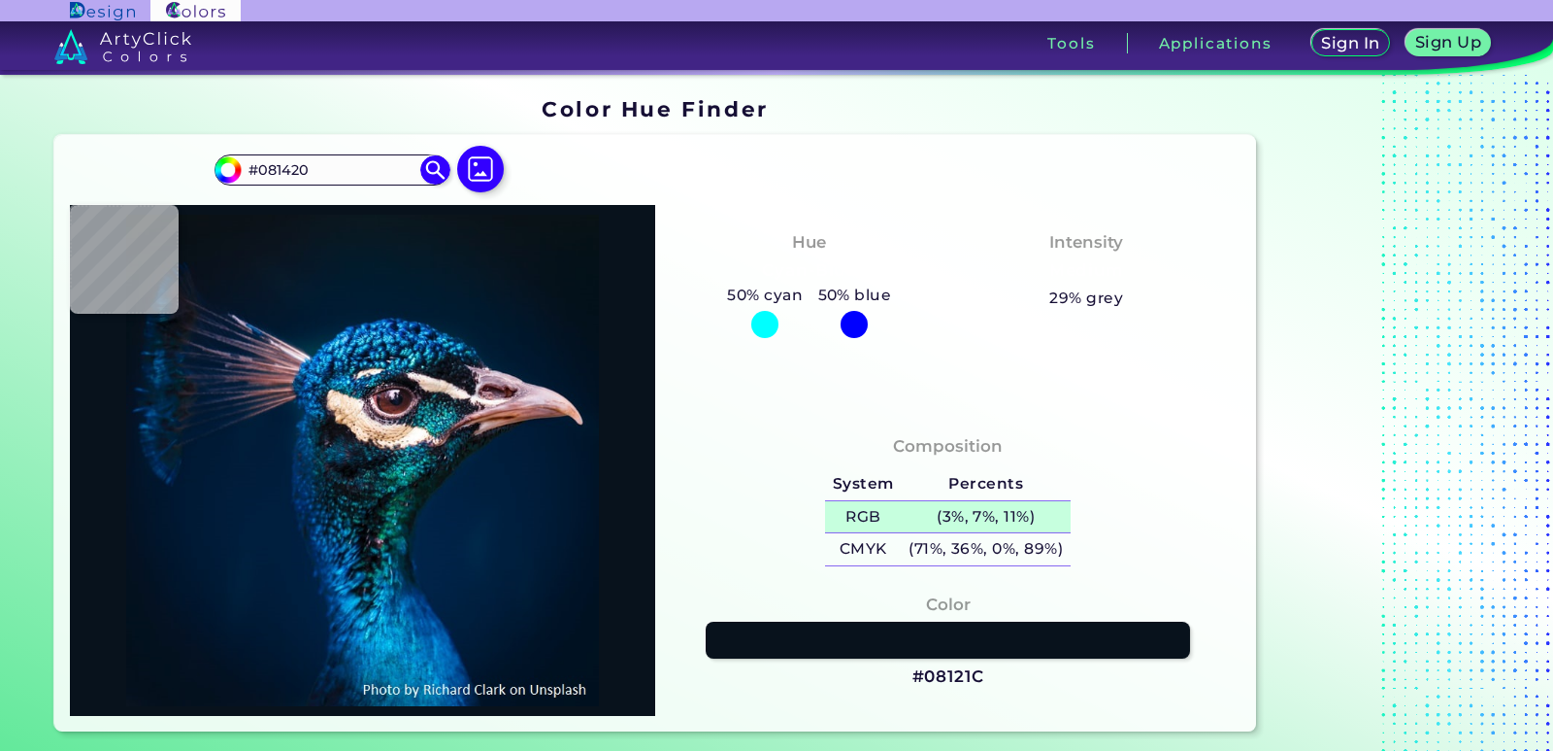
type input "#091724"
type input "#081828"
type input "#071726"
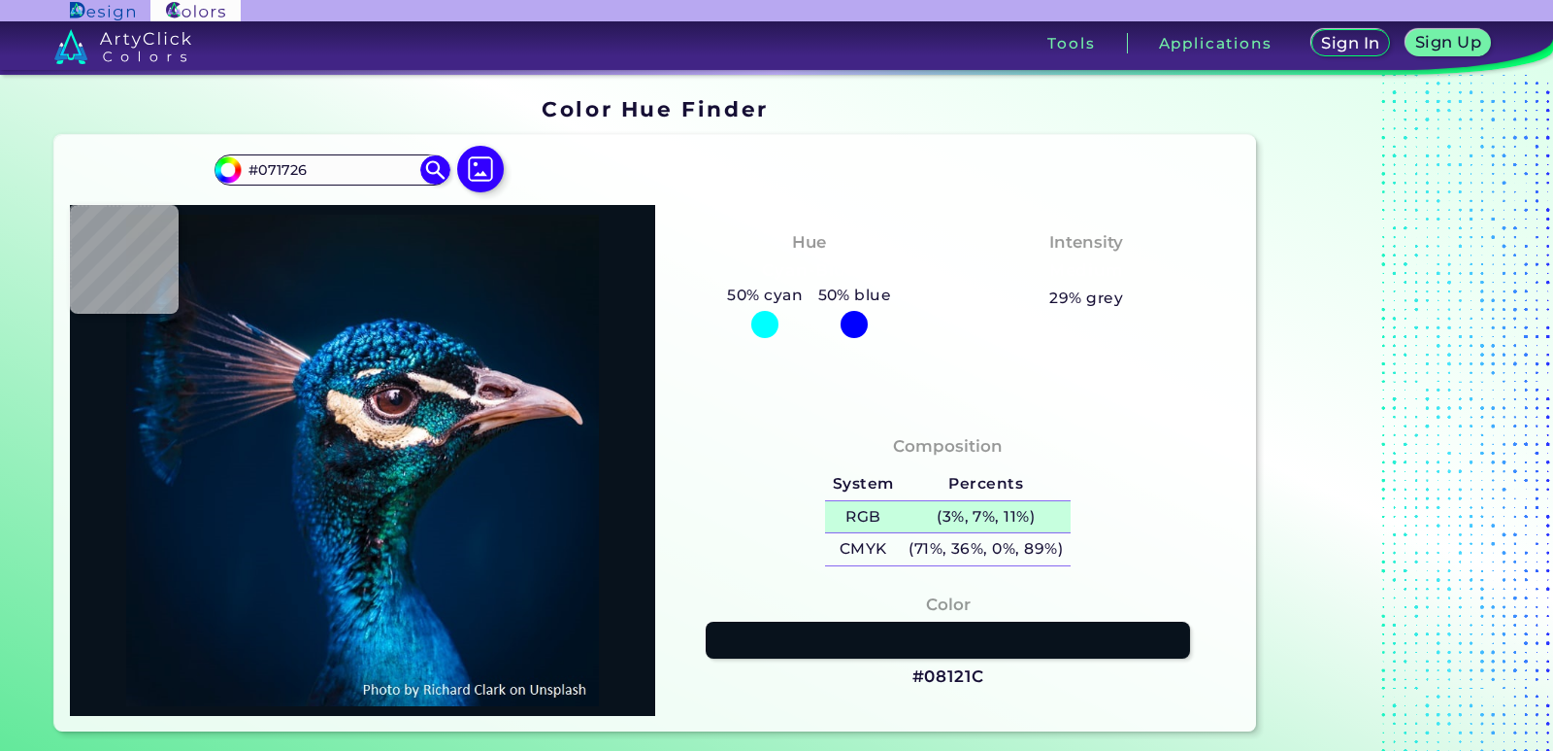
type input "#061726"
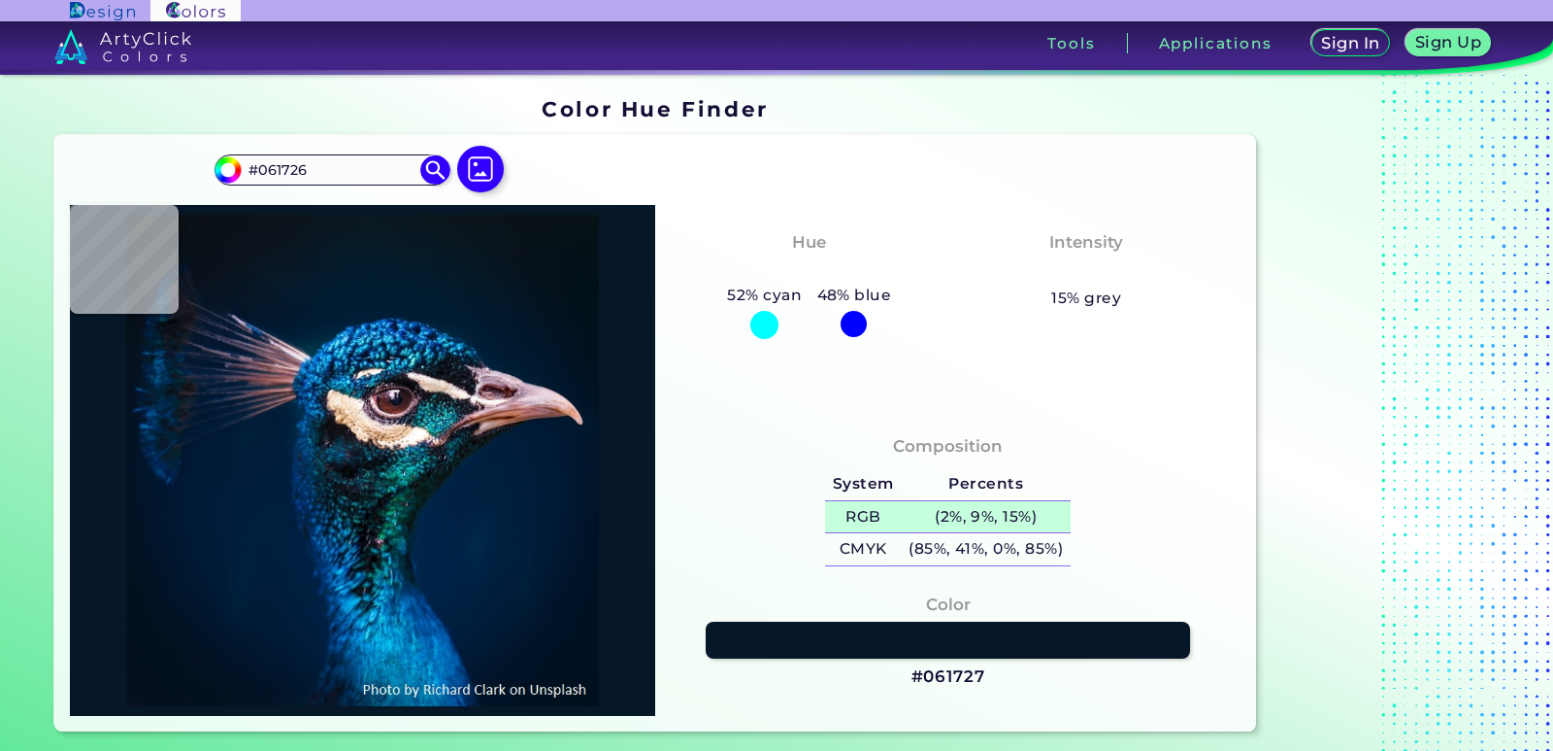
type input "#061727"
type input "#071828"
type input "#061727"
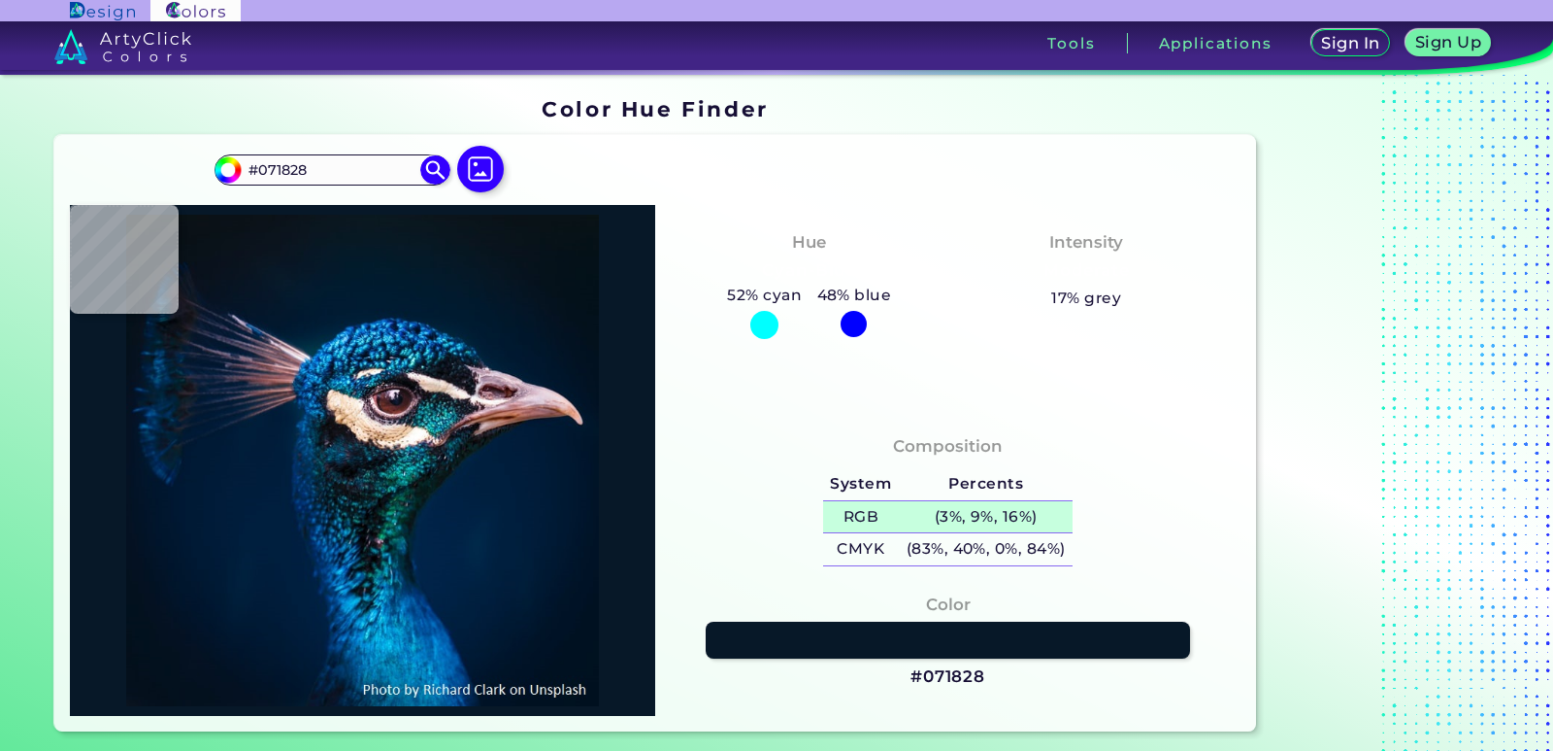
type input "#061727"
type input "#04192a"
type input "#04192A"
type input "#011b2c"
type input "#011B2C"
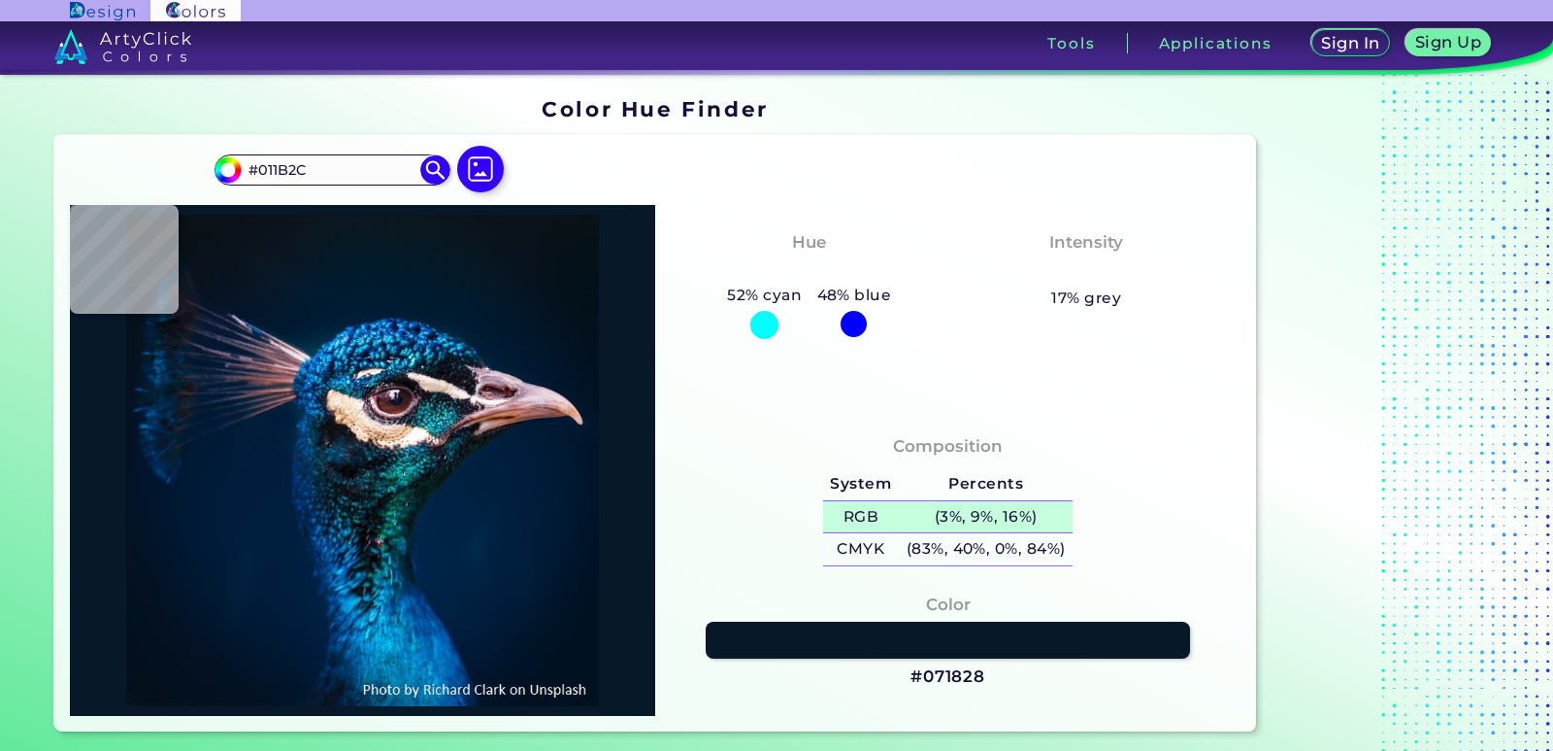
type input "#021c2d"
type input "#021C2D"
type input "#011b2c"
type input "#011B2C"
type input "#011a2c"
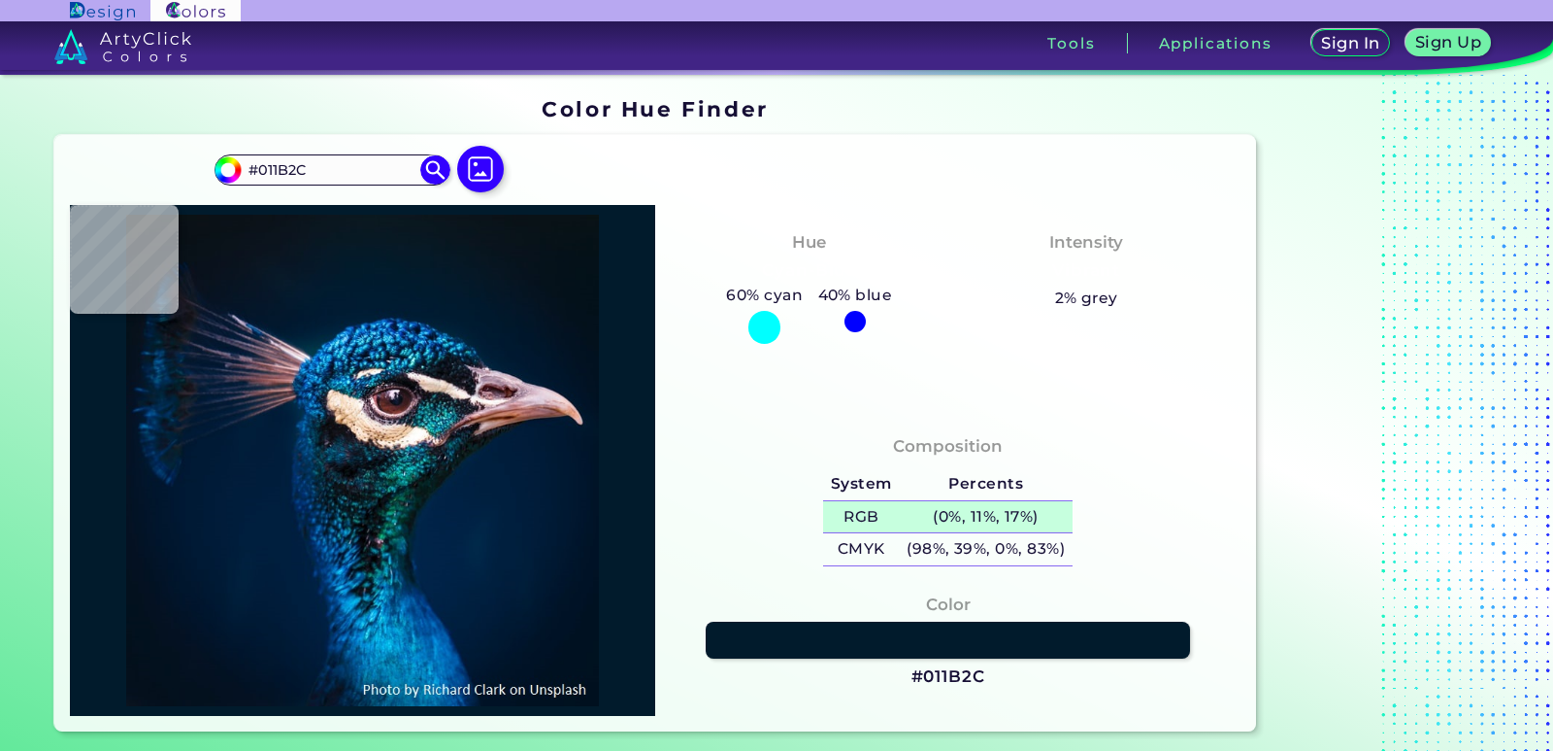
type input "#011A2C"
type input "#011b2c"
type input "#011B2C"
type input "#031a2c"
type input "#031A2C"
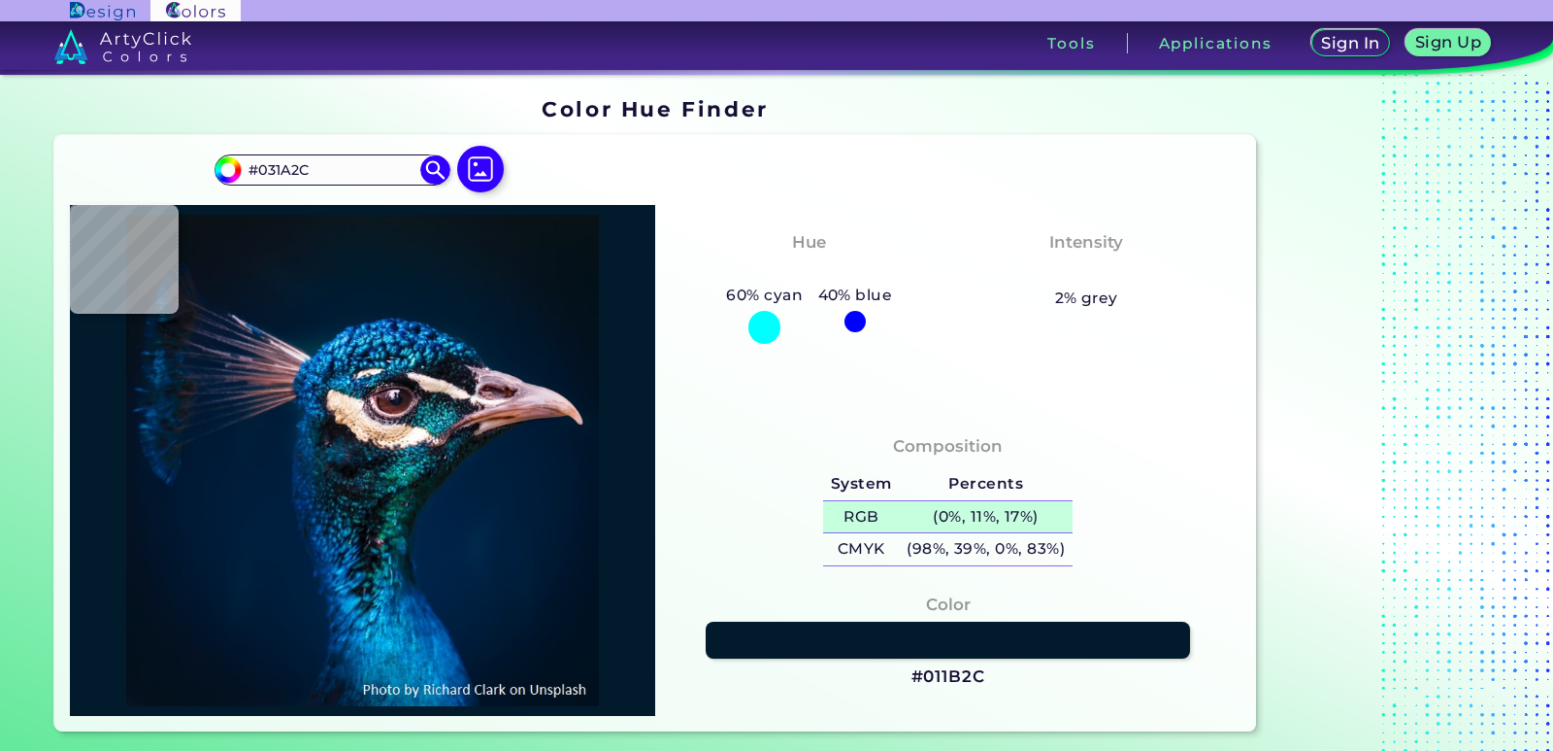
type input "#04192a"
type input "#04192A"
type input "#031a2a"
type input "#031A2A"
type input "#031a2c"
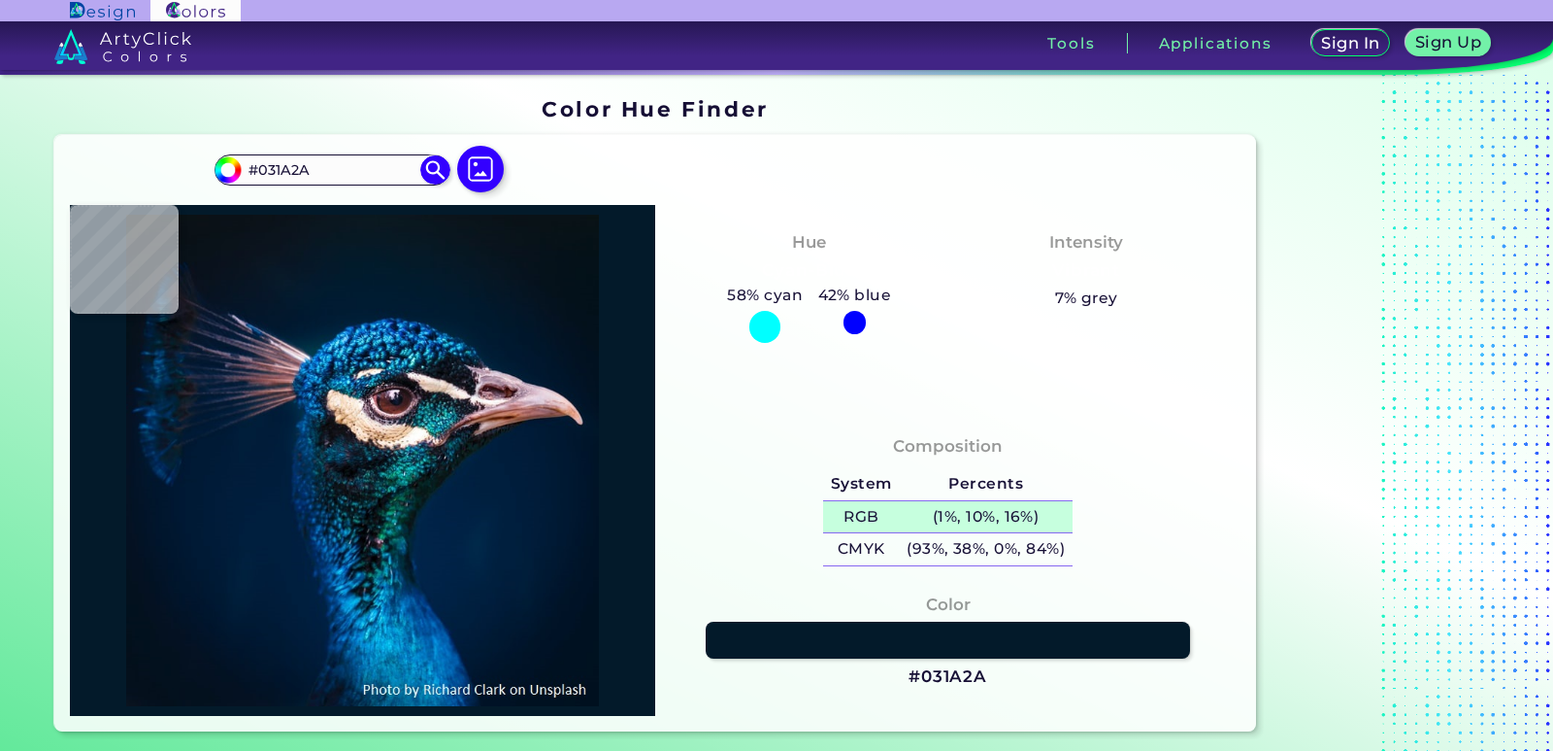
type input "#031A2C"
type input "#011b2c"
type input "#011B2C"
type input "#011a2e"
type input "#011A2E"
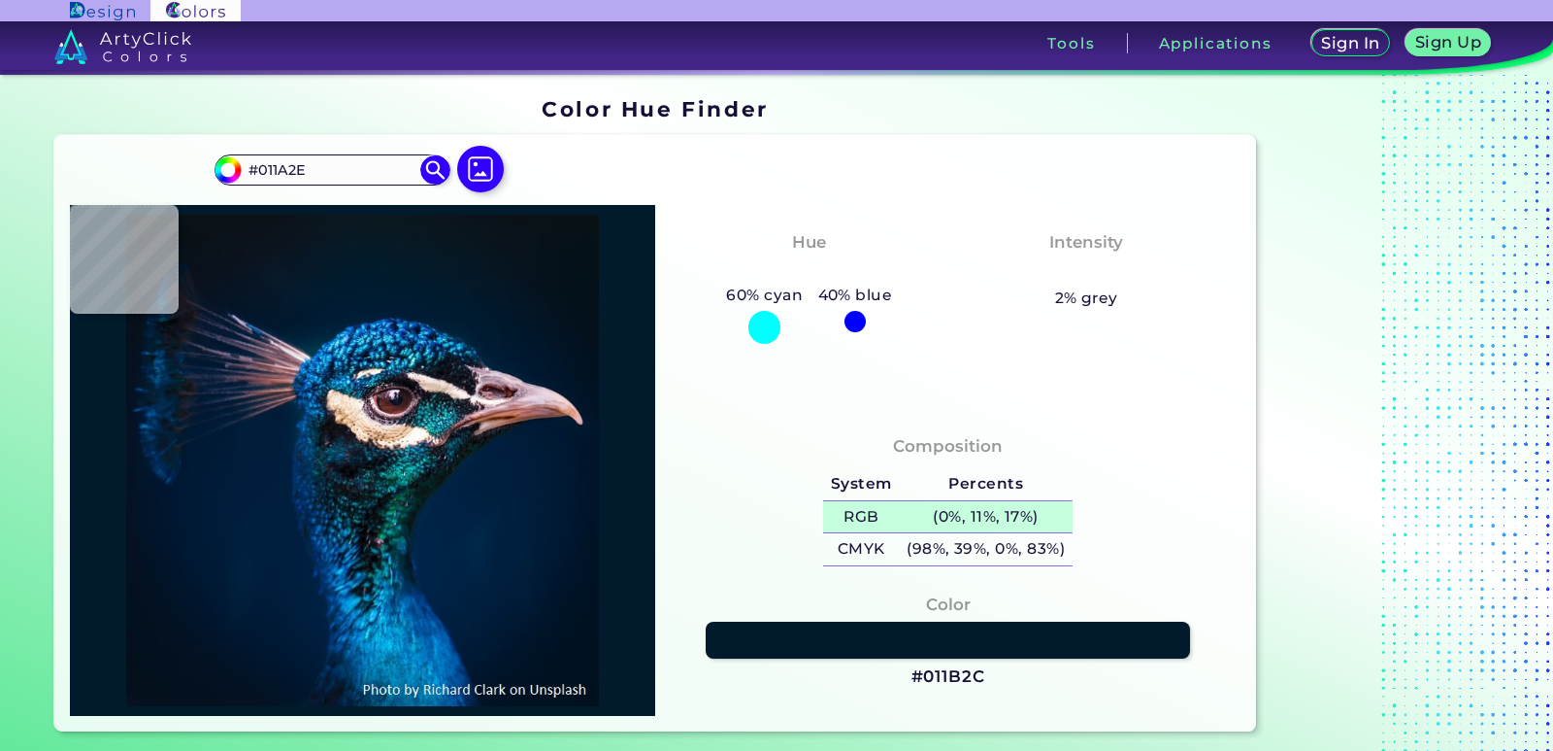
type input "#001b2e"
type input "#001B2E"
type input "#011a2c"
type input "#011A2C"
type input "#001b2e"
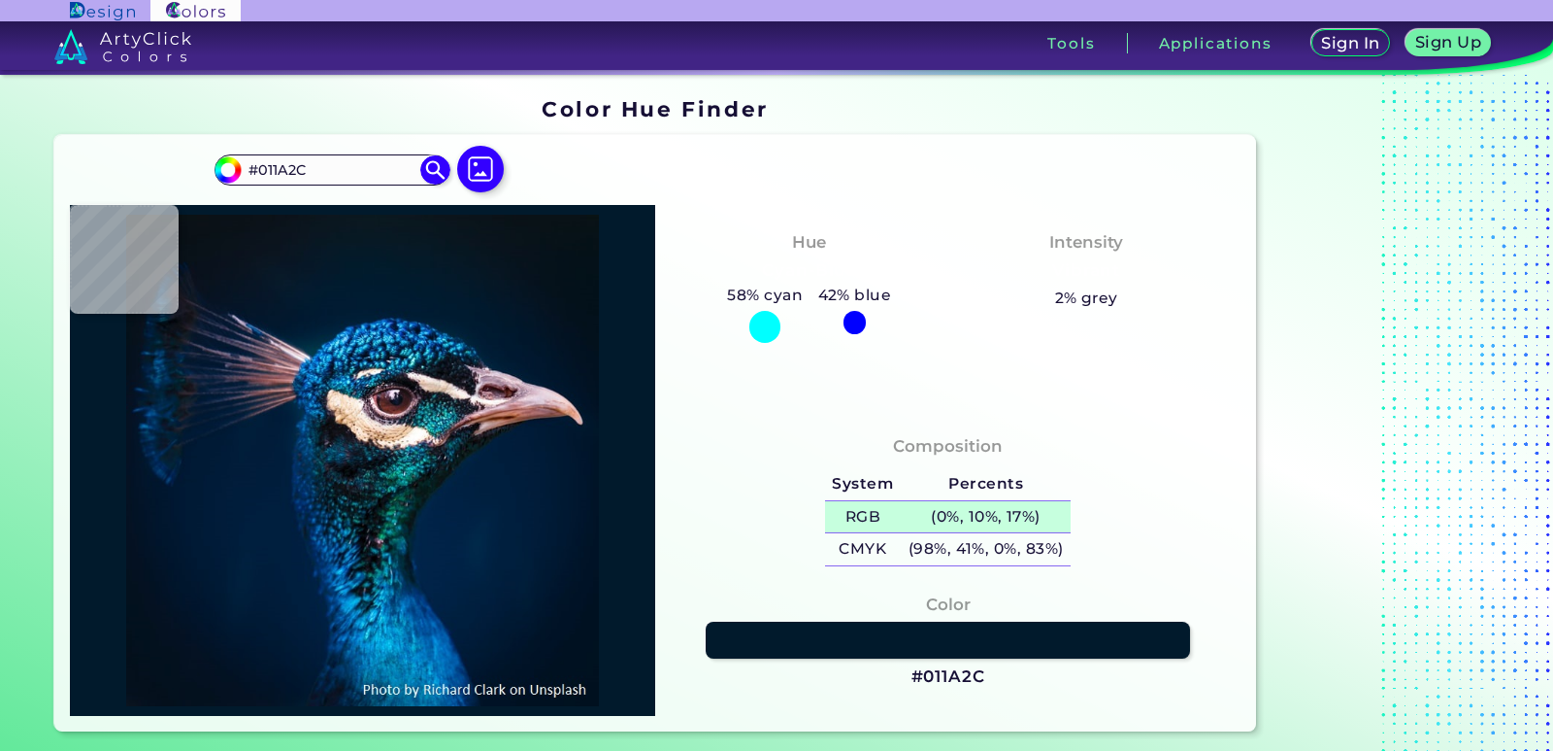
type input "#001B2E"
type input "#011c2f"
type input "#011C2F"
type input "#001b2e"
type input "#001B2E"
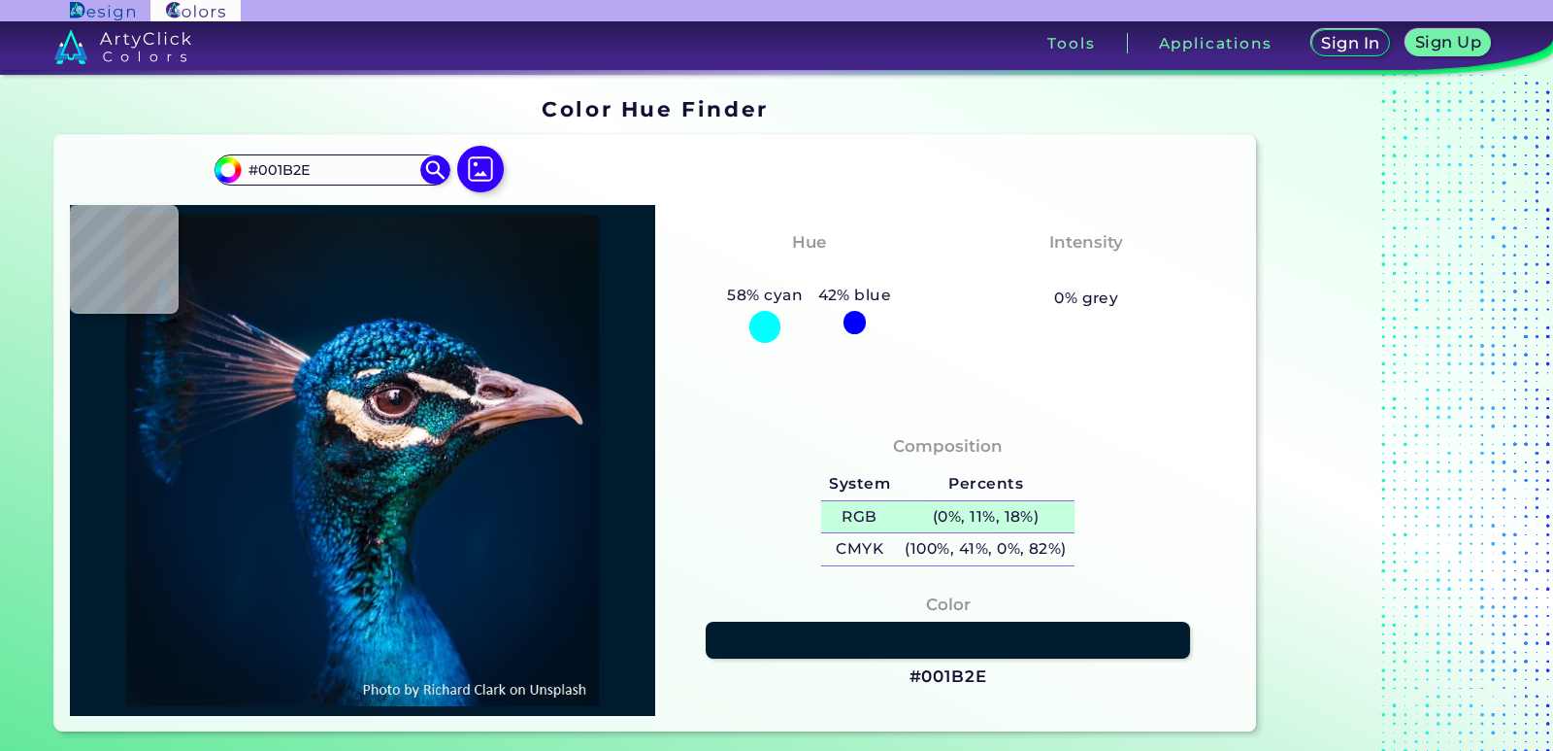
type input "#011c2f"
type input "#011C2F"
type input "#001b2e"
type input "#001B2E"
type input "#011a2f"
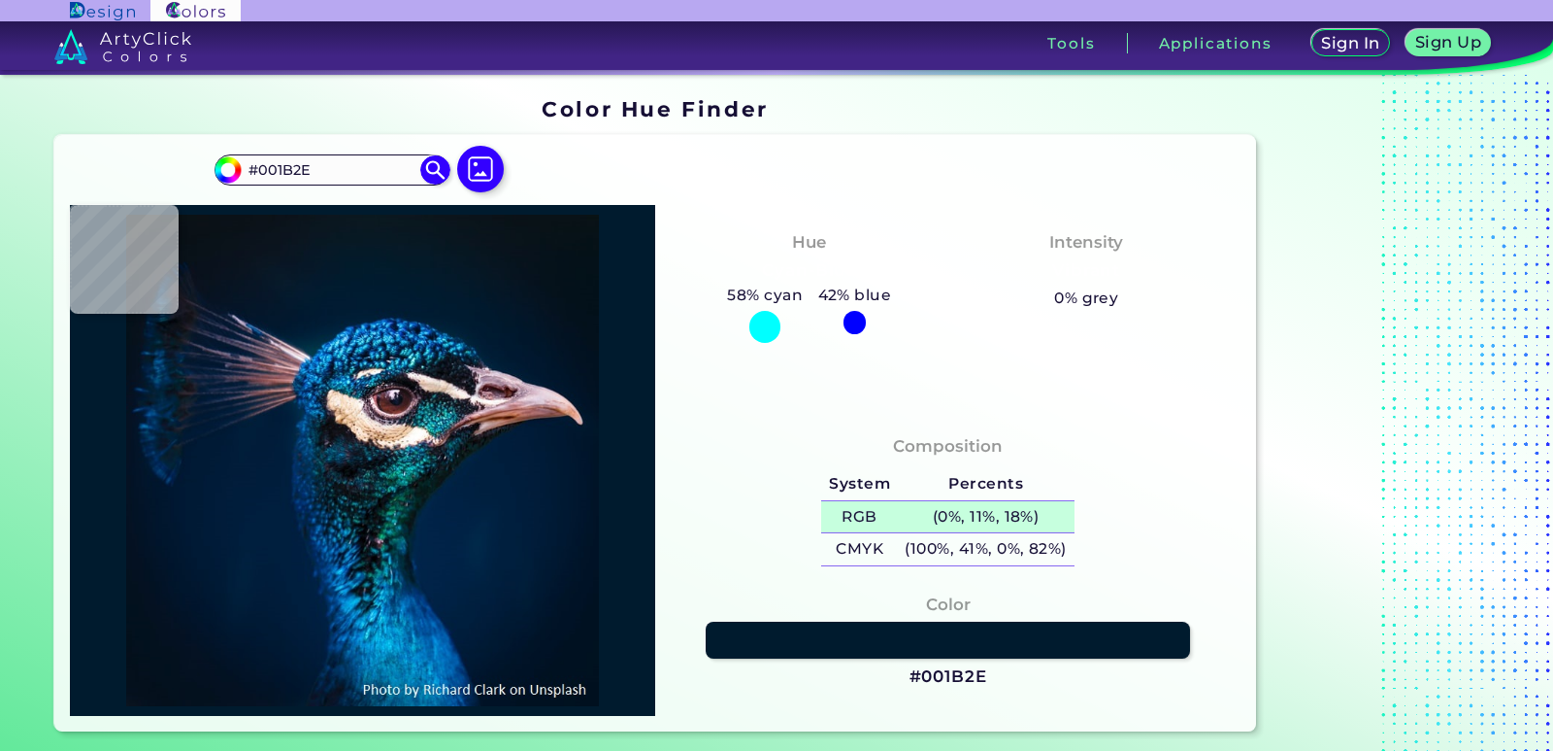
type input "#011A2F"
type input "#00192d"
type input "#00192D"
type input "#001a2e"
type input "#001A2E"
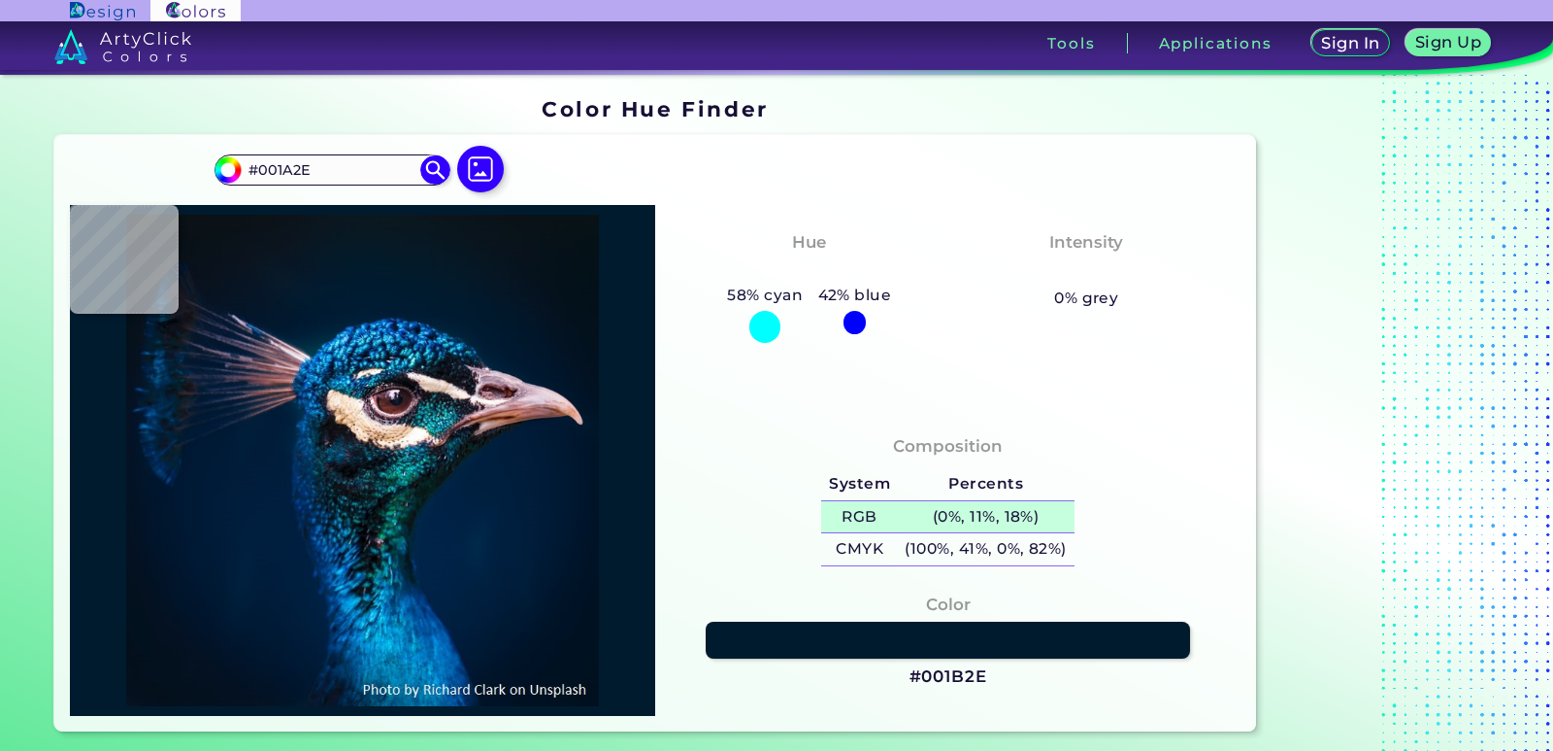
type input "#02182d"
type input "#02182D"
type input "#02182f"
type input "#02182F"
type input "#011931"
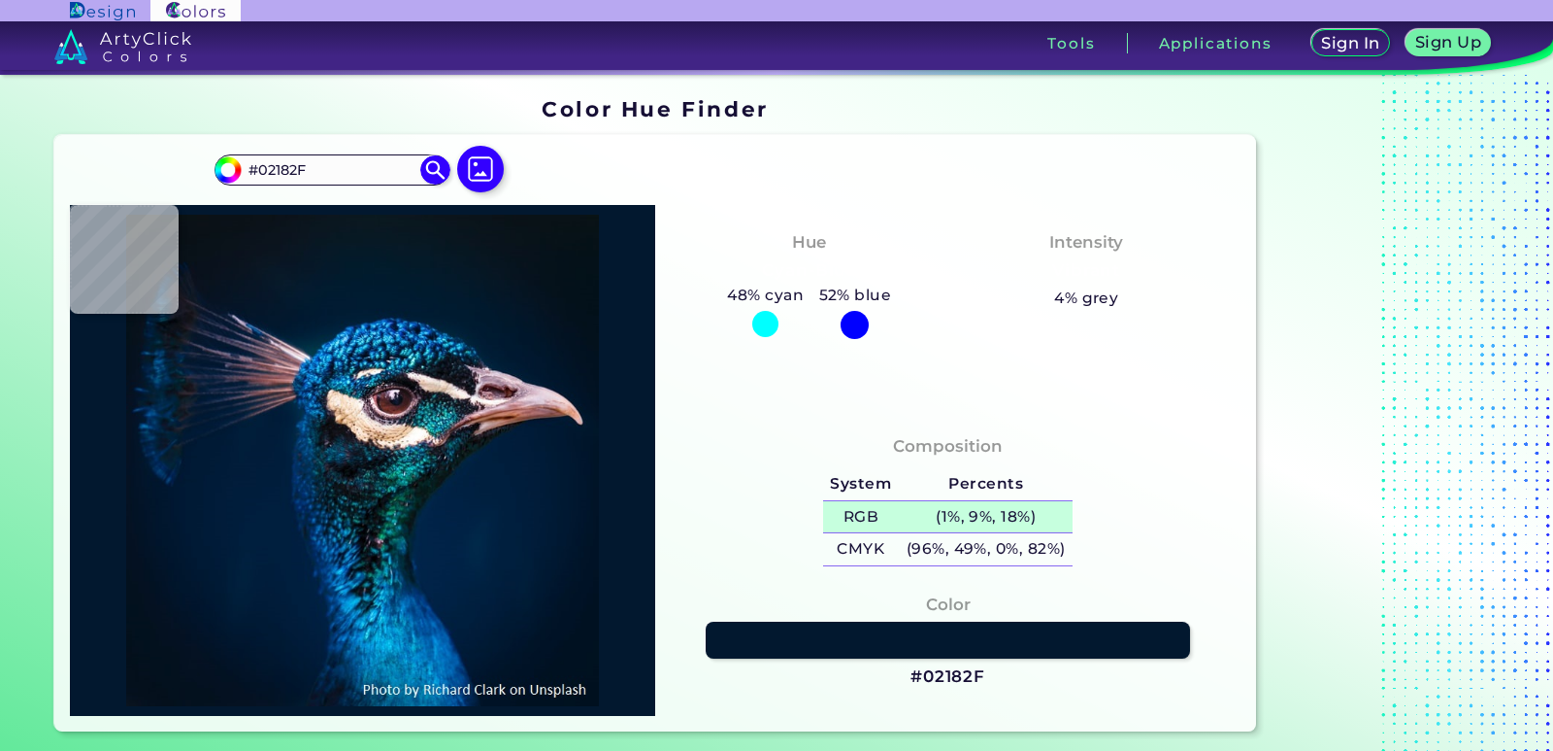
type input "#011931"
type input "#031f3b"
type input "#031F3B"
type input "#a79aa8"
type input "#A79AA8"
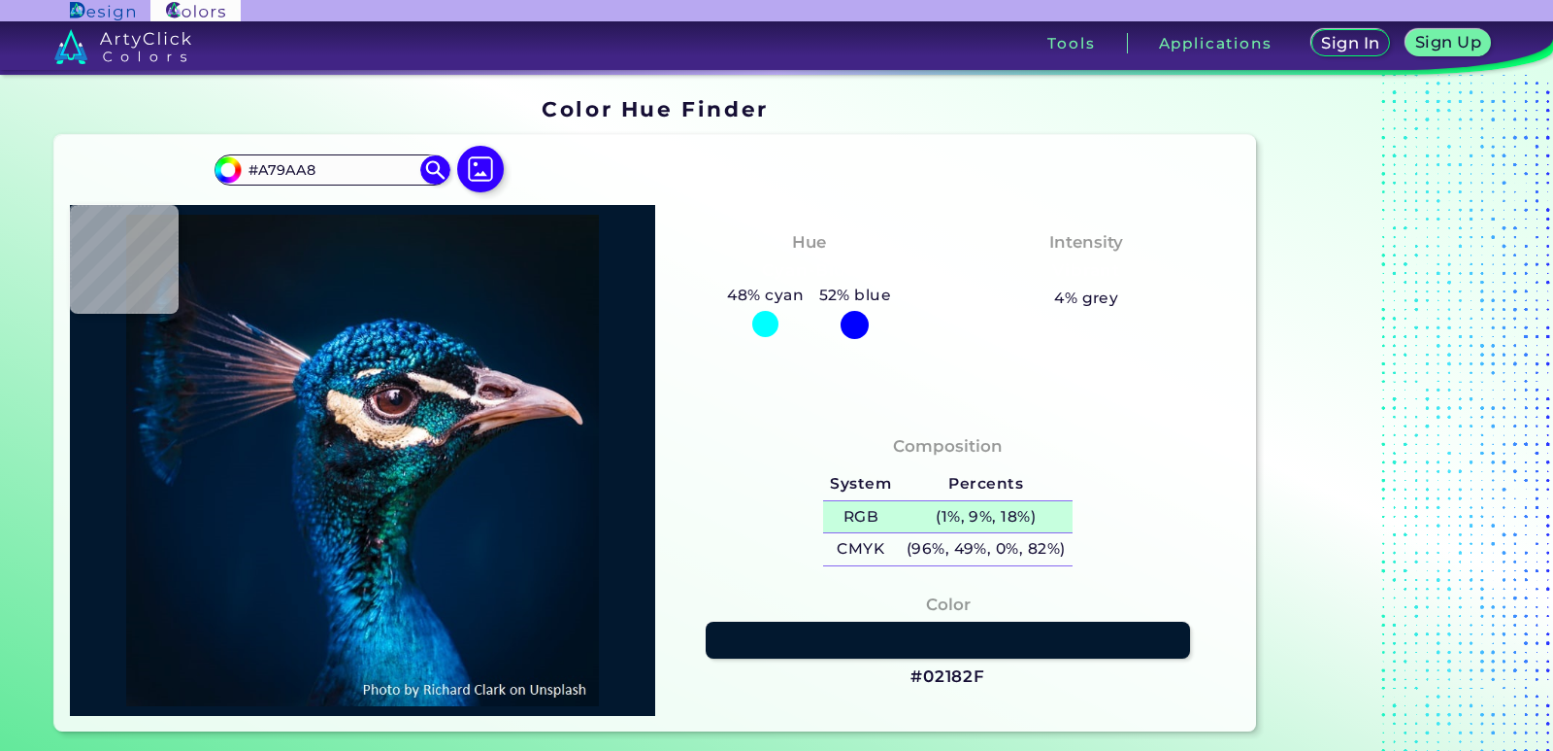
type input "#8a839f"
type input "#8A839F"
type input "#6c5e6d"
type input "#6C5E6D"
type input "#544a5f"
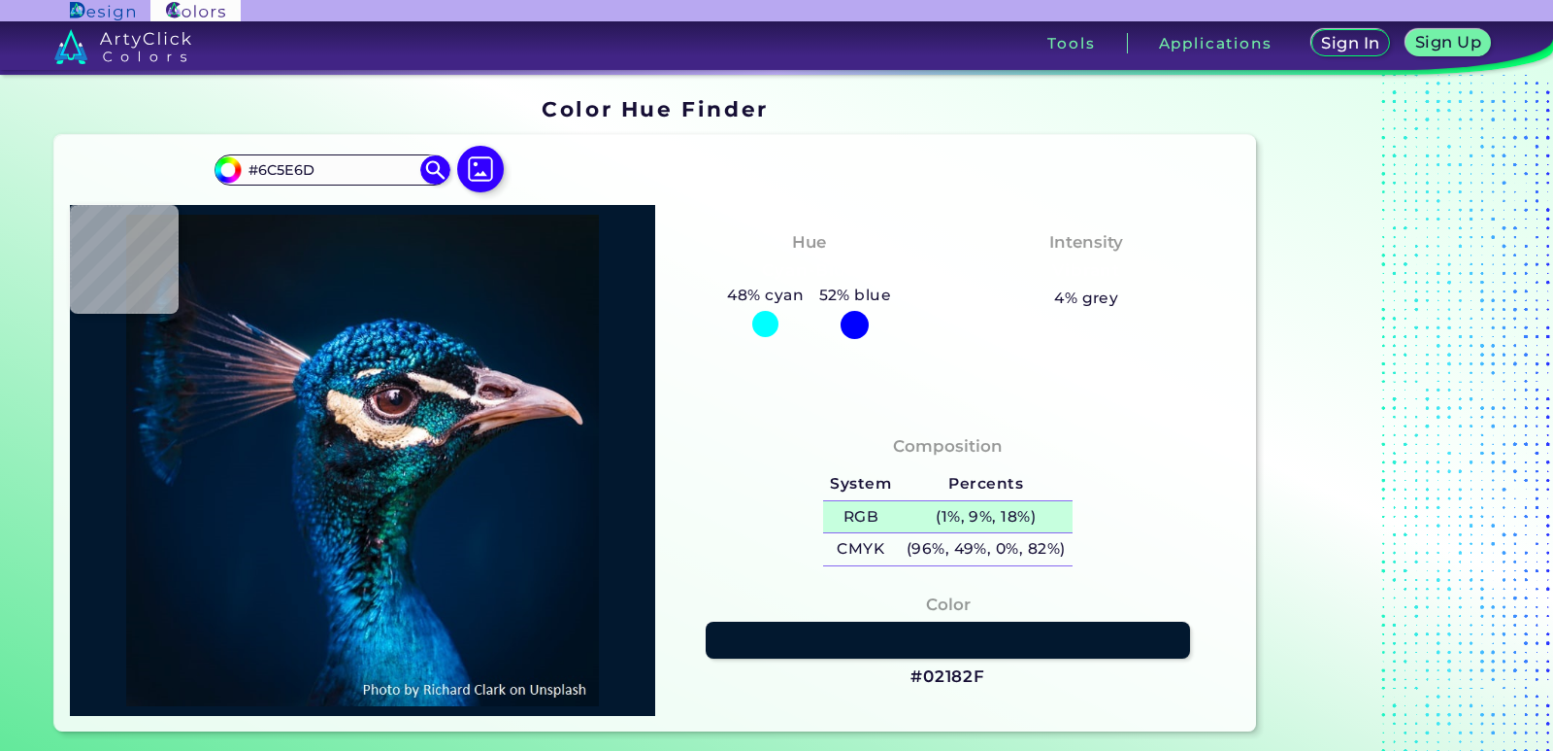
type input "#544A5F"
type input "#685465"
type input "#28273b"
type input "#28273B"
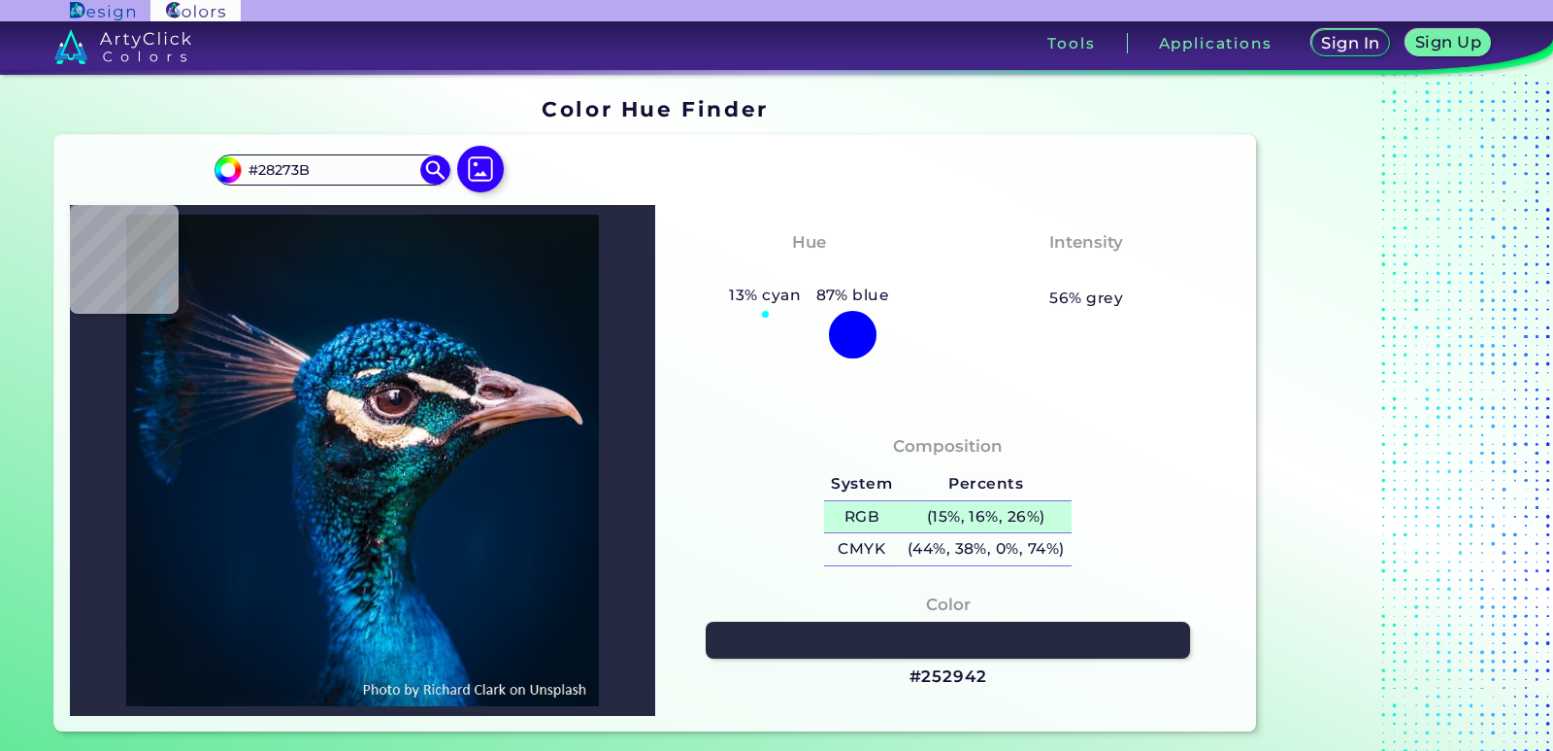
type input "#252942"
type input "#83636f"
type input "#83636F"
type input "#68455b"
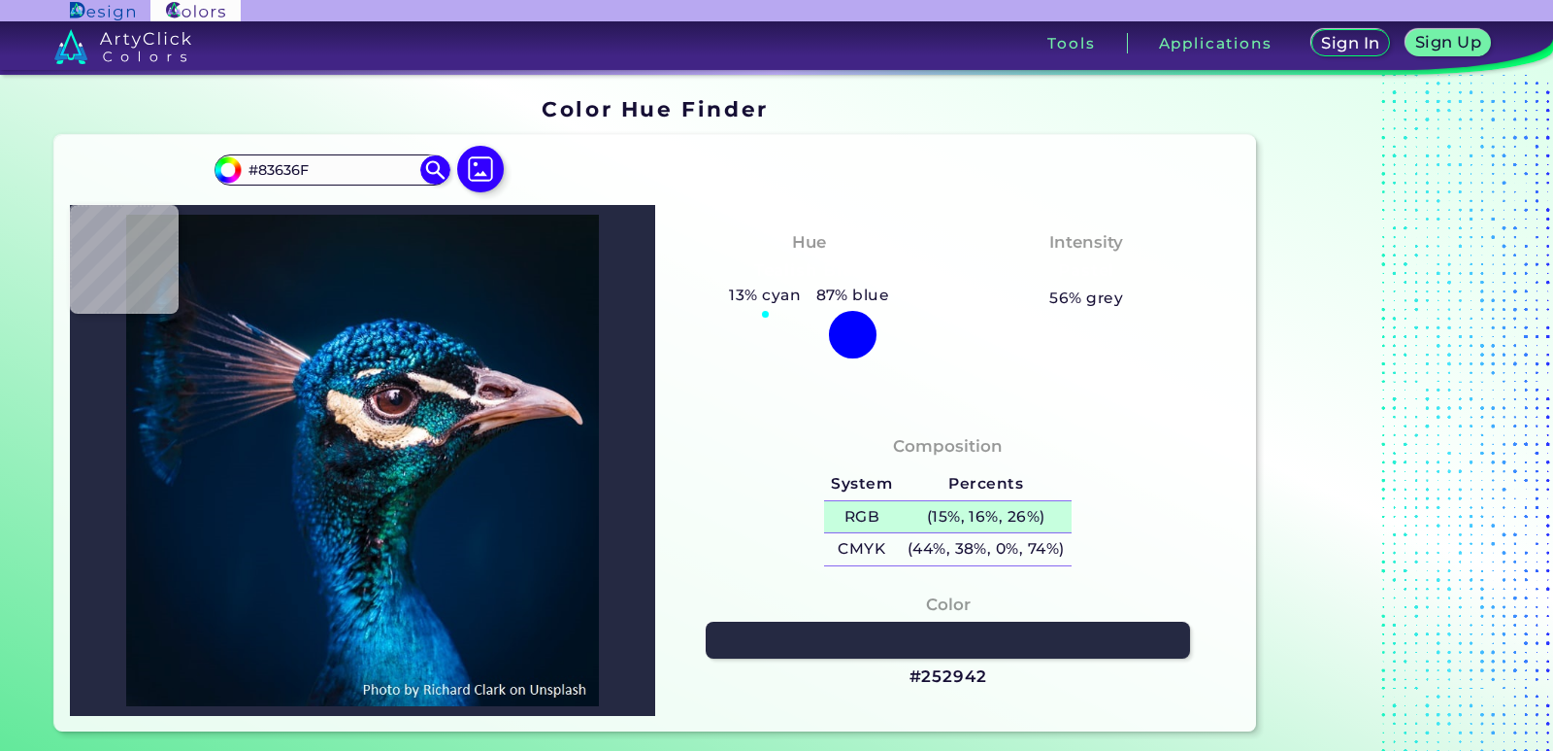
type input "#68455B"
type input "#7c5e6e"
type input "#7C5E6E"
type input "#4b4153"
type input "#4B4153"
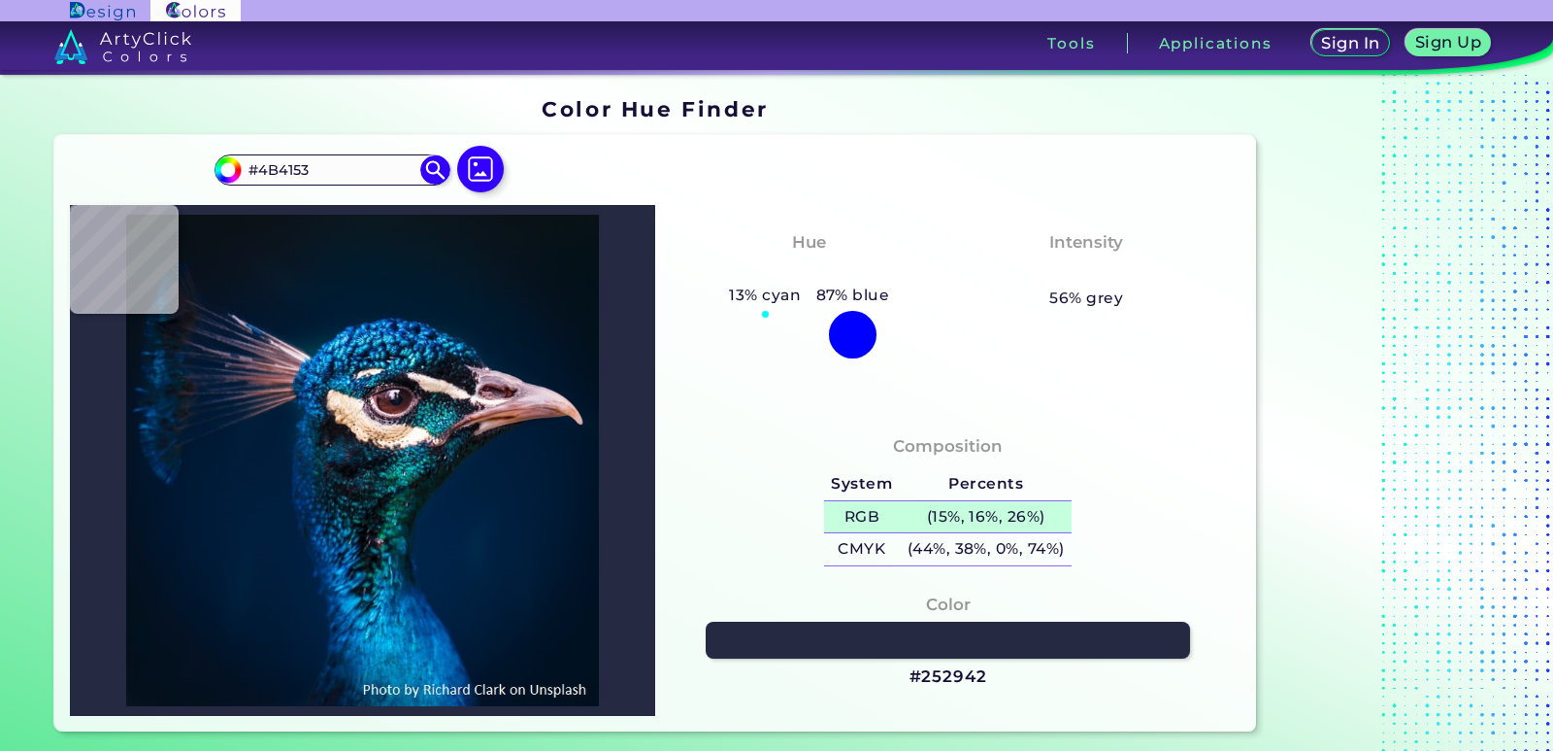
type input "#242641"
type input "#323650"
type input "#664e61"
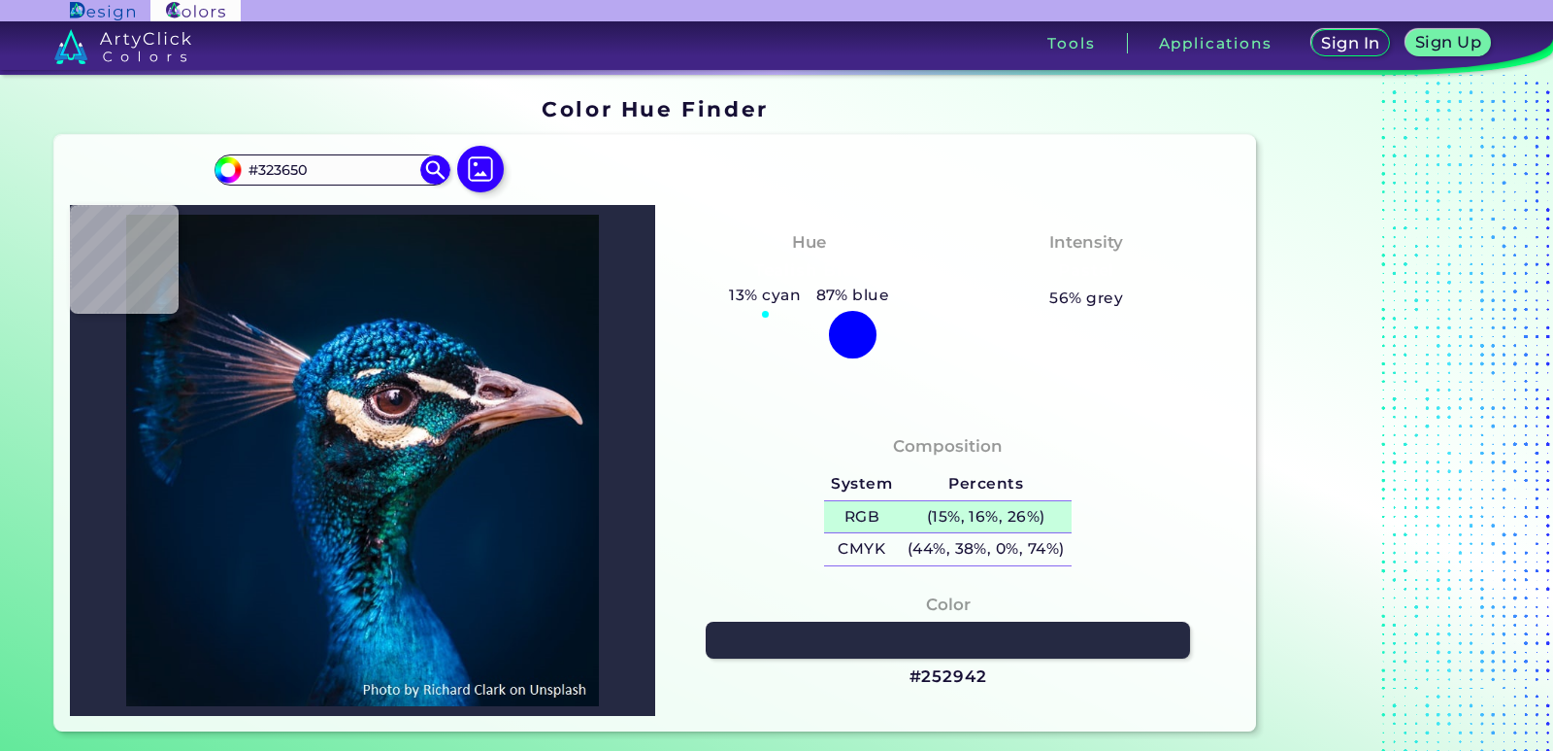
type input "#664E61"
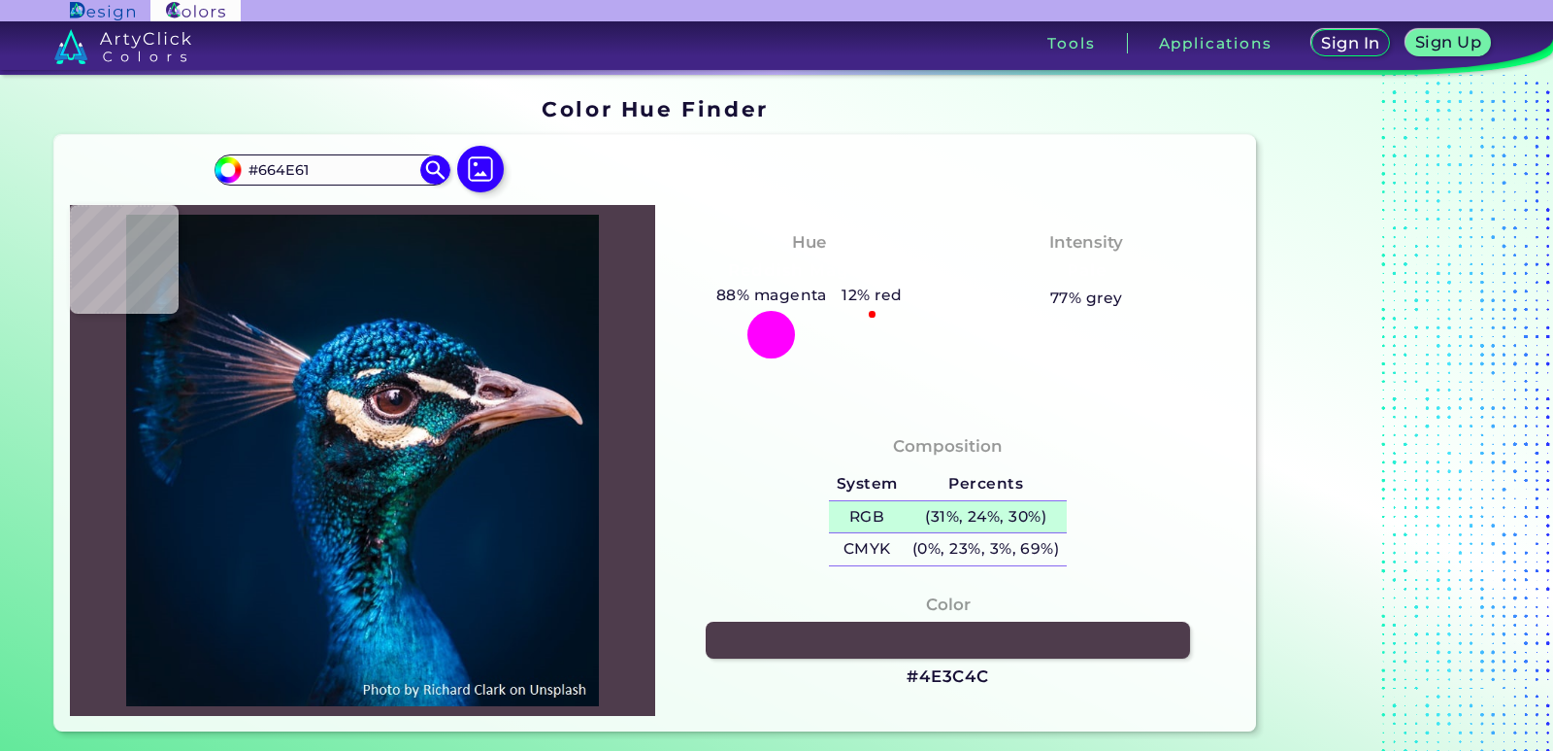
type input "#4e3c4c"
type input "#4E3C4C"
type input "#714b59"
type input "#714B59"
type input "#4e323f"
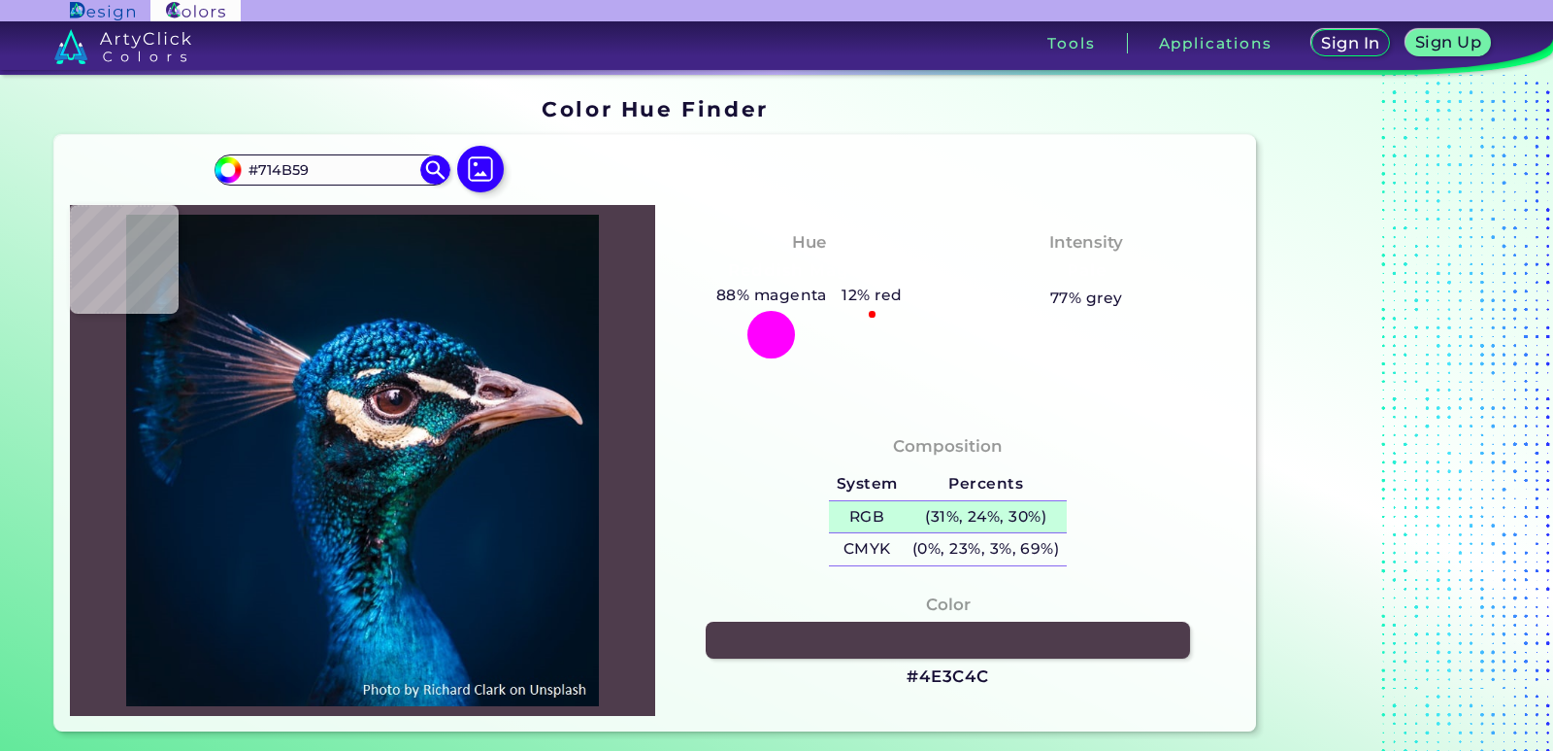
type input "#4E323F"
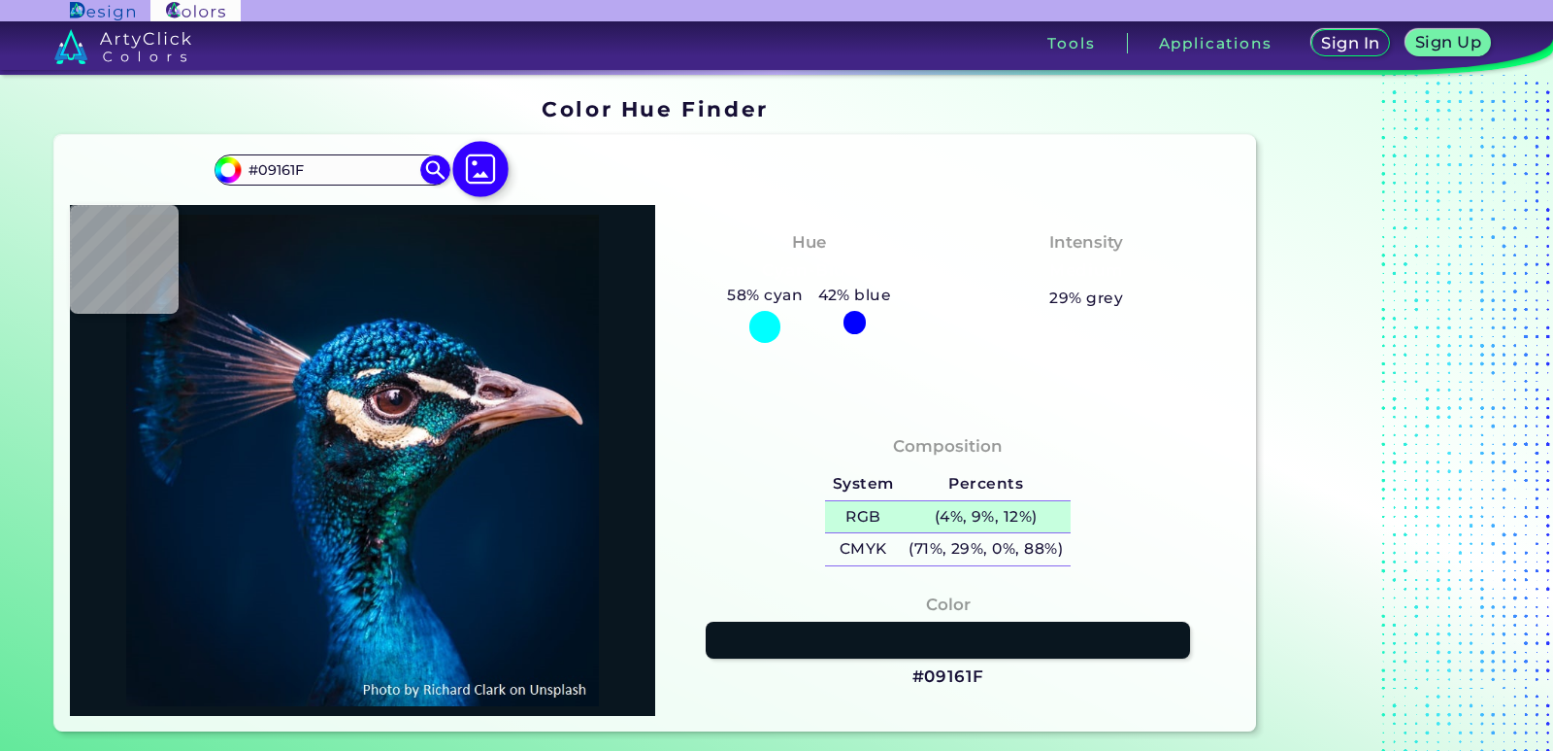
click at [482, 171] on img at bounding box center [480, 169] width 56 height 56
click at [0, 0] on input "file" at bounding box center [0, 0] width 0 height 0
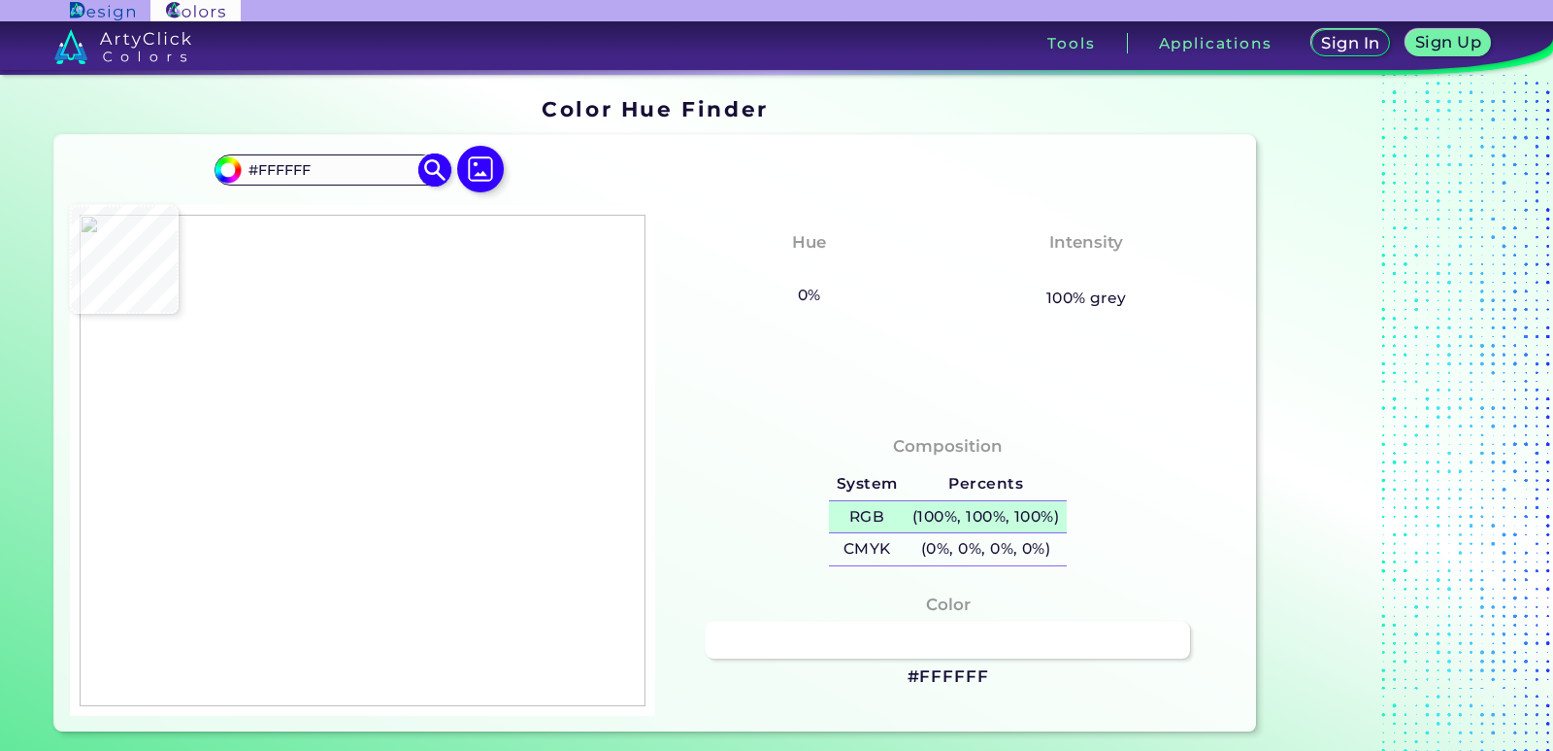
click at [394, 171] on input "#FFFFFF" at bounding box center [332, 169] width 181 height 26
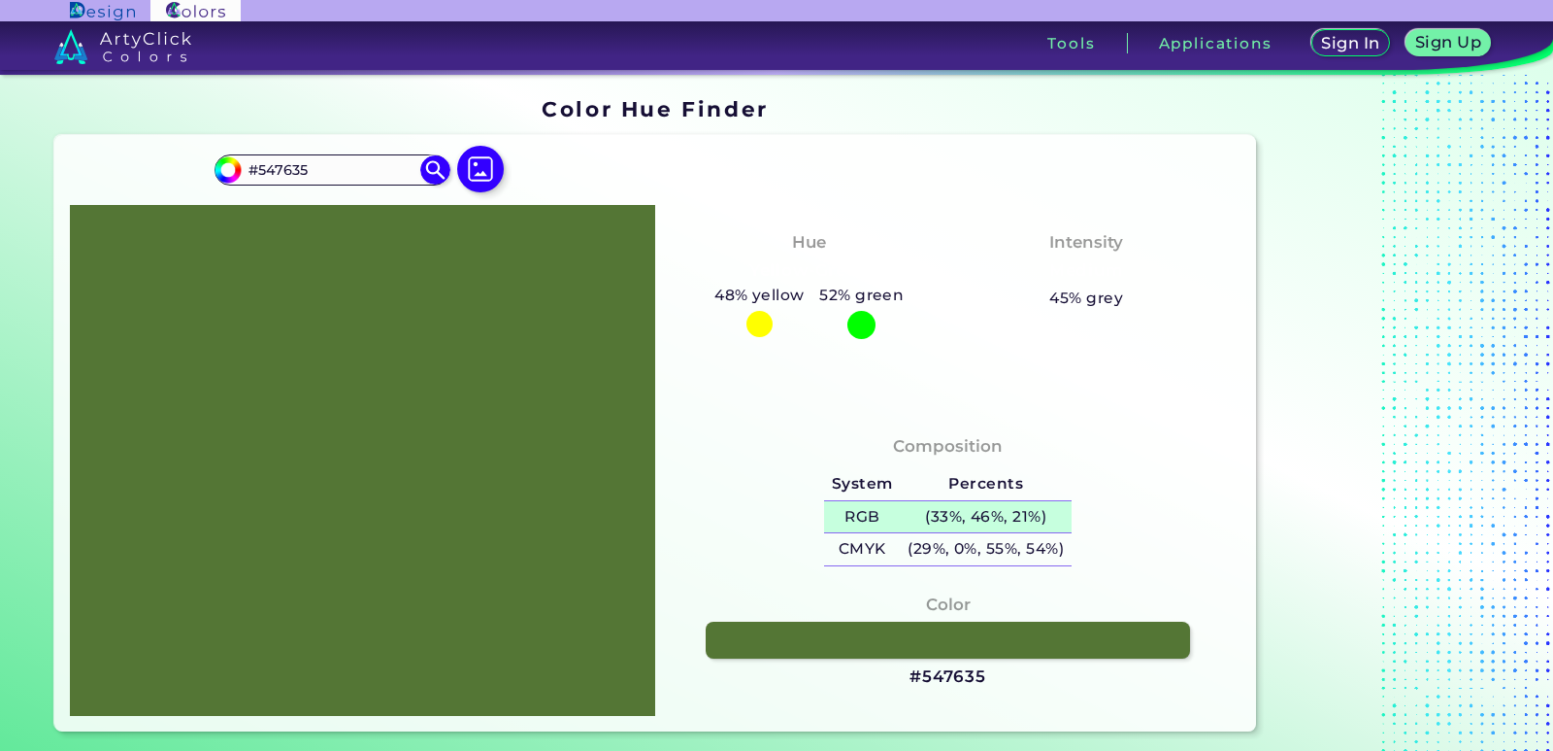
click at [426, 416] on div at bounding box center [362, 460] width 585 height 511
click at [354, 171] on input "#547635" at bounding box center [332, 169] width 181 height 26
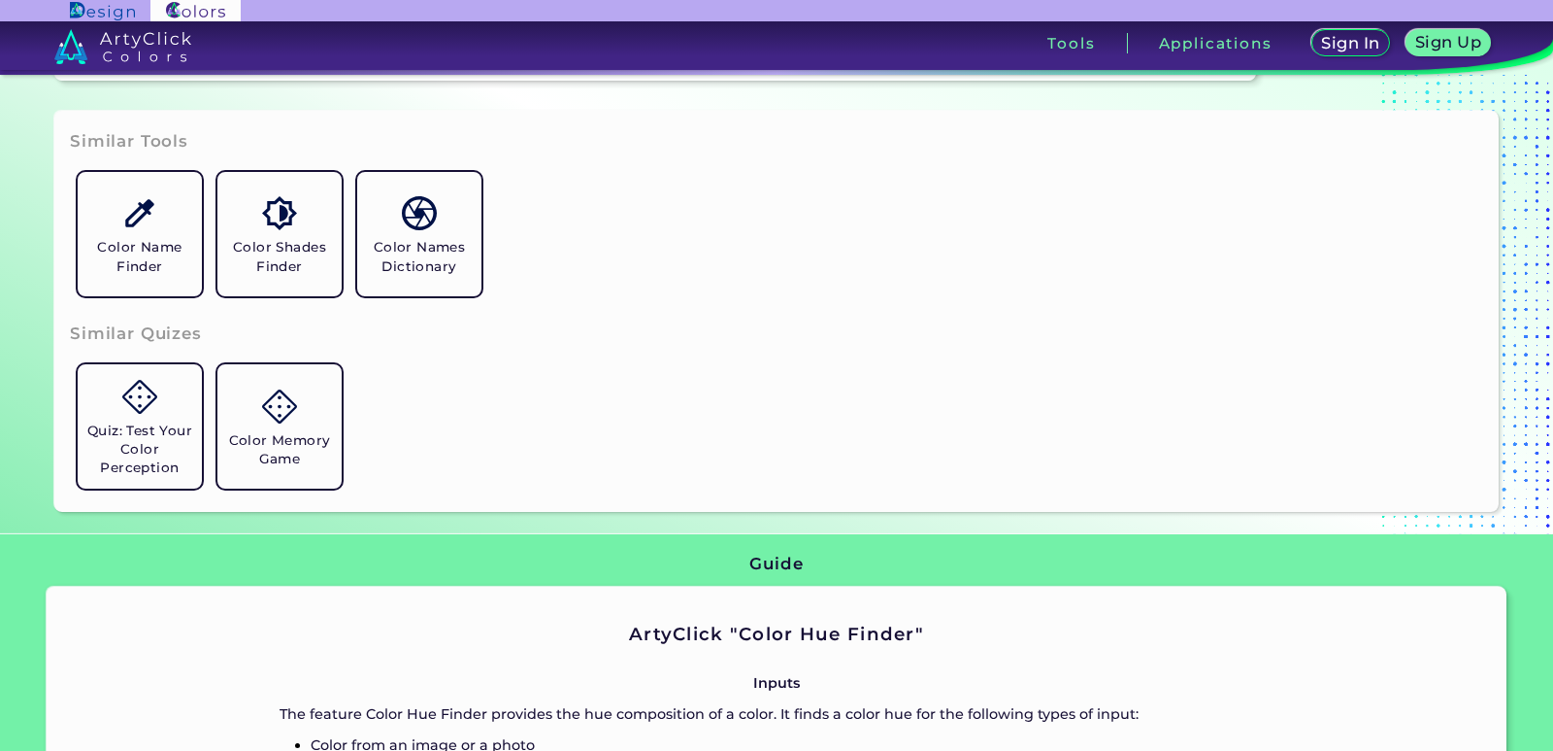
scroll to position [485, 0]
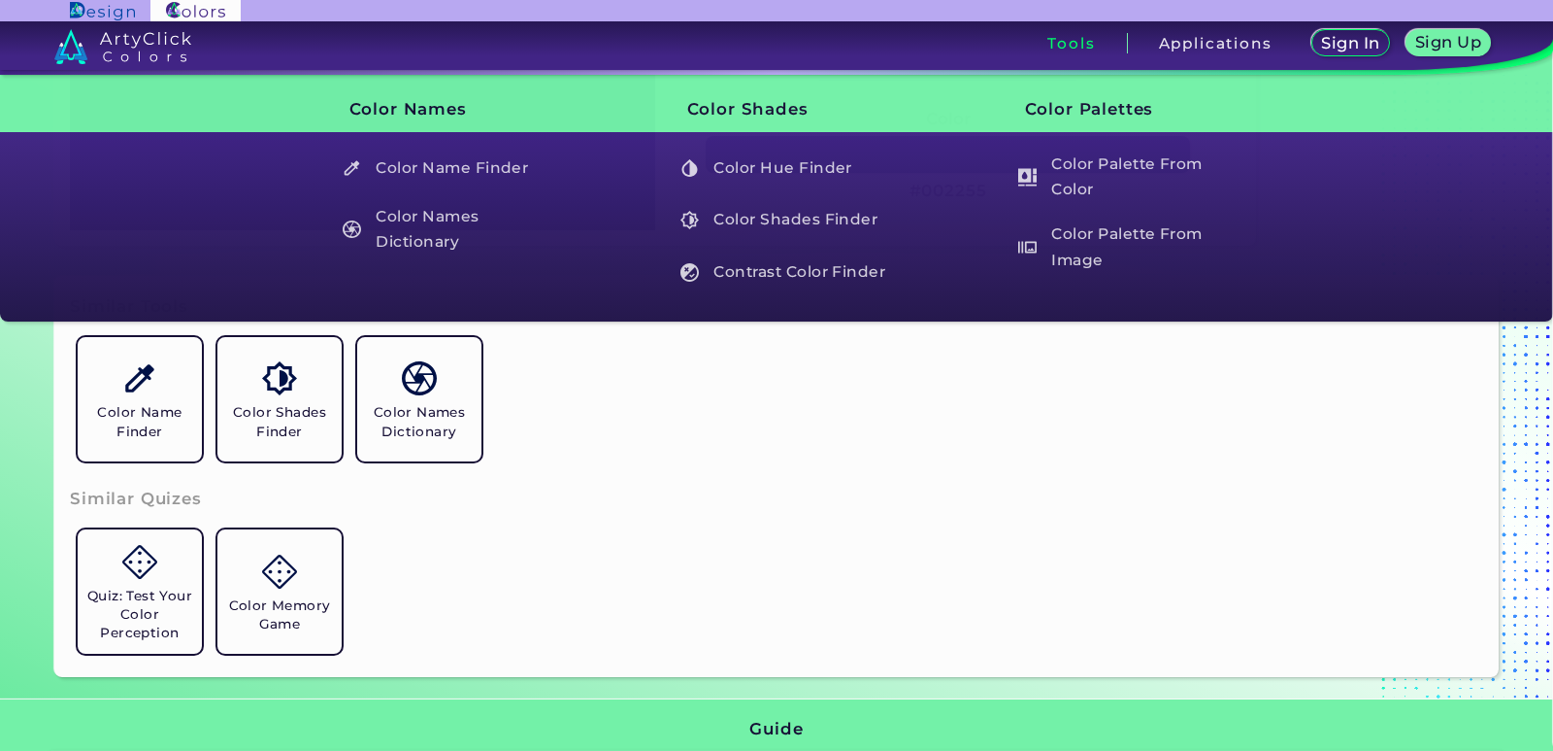
click at [1061, 37] on h3 "Tools" at bounding box center [1072, 43] width 48 height 15
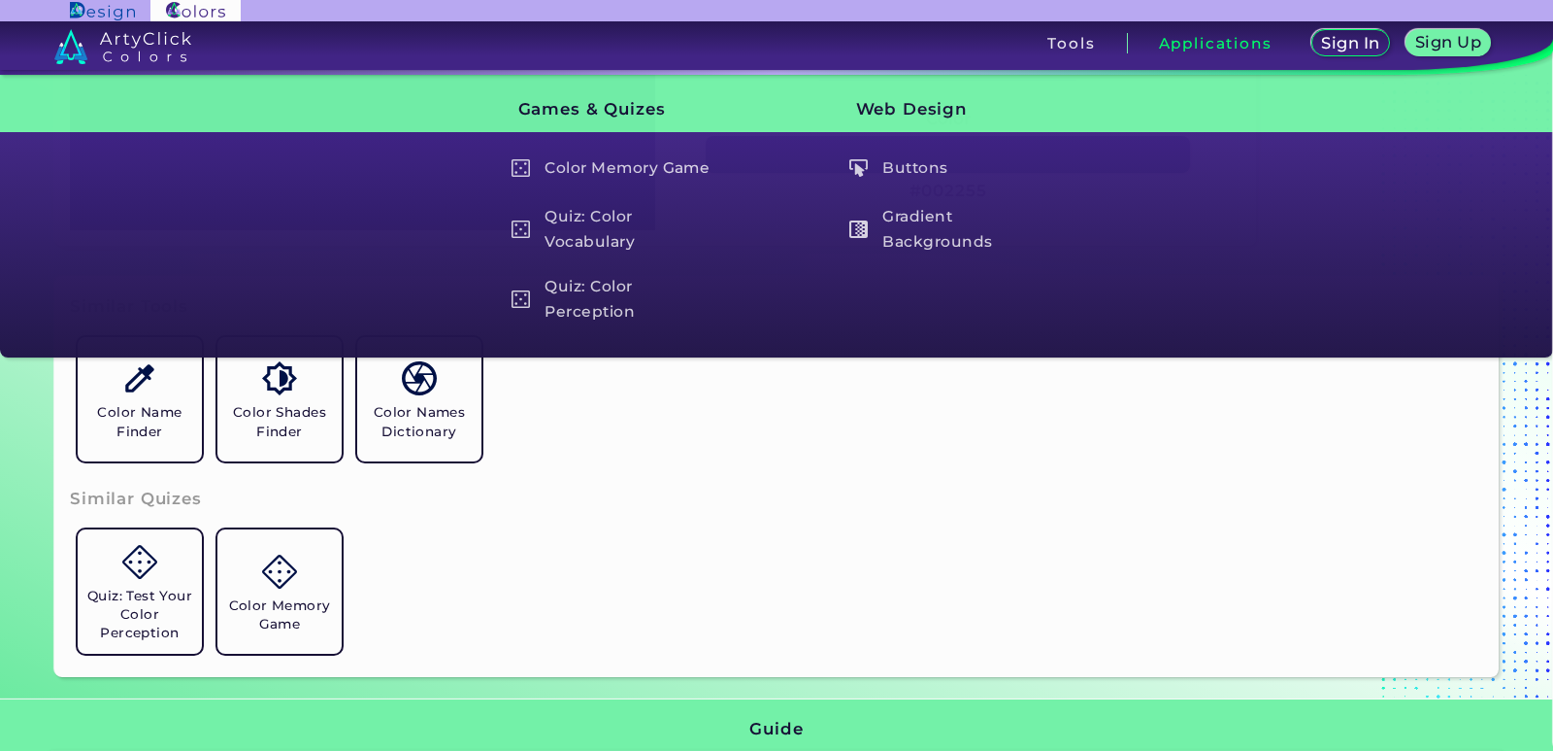
click at [1084, 28] on div "Sign In Sign Up My Profile My Details Color Palettes Sign Out Tools Applications" at bounding box center [1079, 50] width 950 height 58
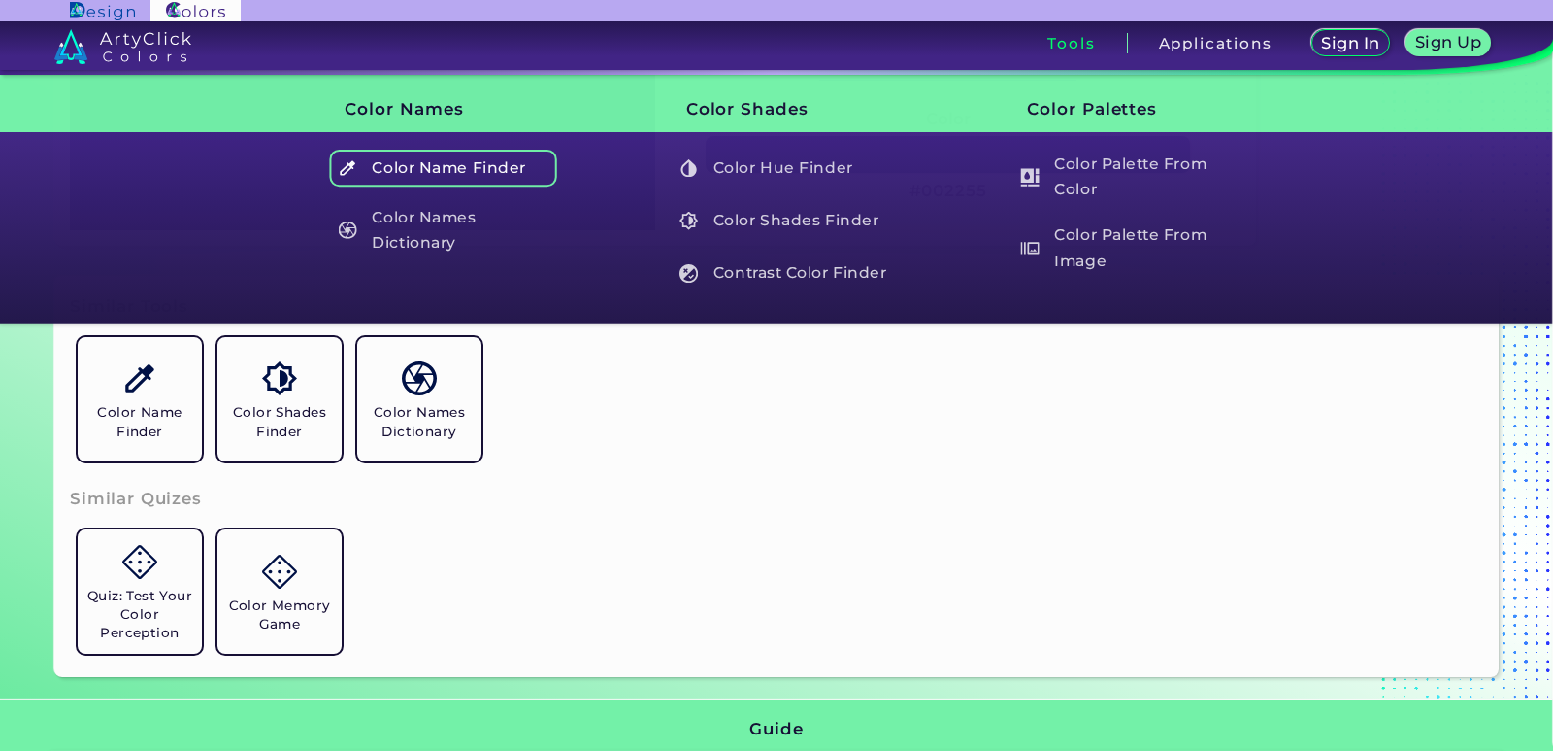
click at [455, 170] on h5 "Color Name Finder" at bounding box center [443, 168] width 228 height 37
